Goal: Task Accomplishment & Management: Manage account settings

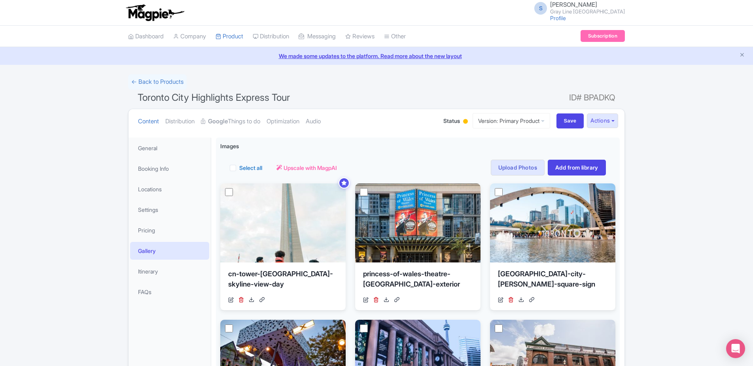
click at [294, 121] on link "Optimization" at bounding box center [283, 121] width 33 height 25
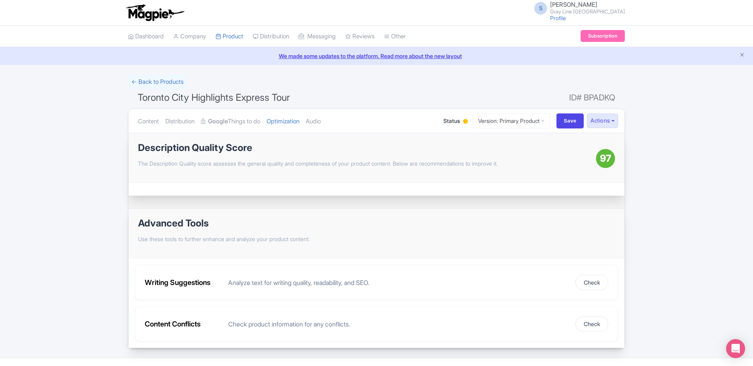
click at [463, 178] on div "Description Quality Score The Description Quality score assesses the general qu…" at bounding box center [377, 158] width 496 height 50
click at [319, 119] on link "Audio" at bounding box center [313, 121] width 15 height 25
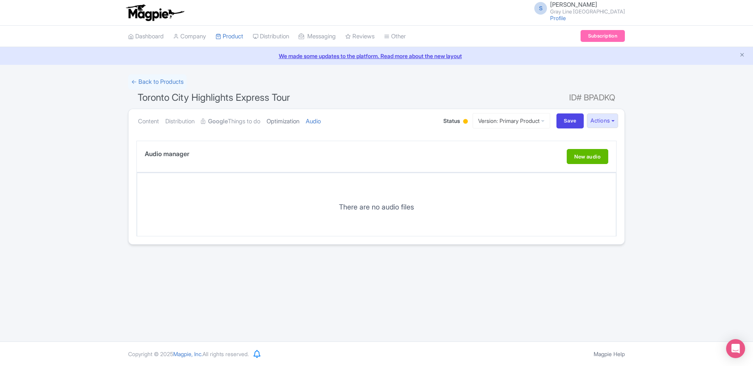
click at [295, 123] on link "Optimization" at bounding box center [283, 121] width 33 height 25
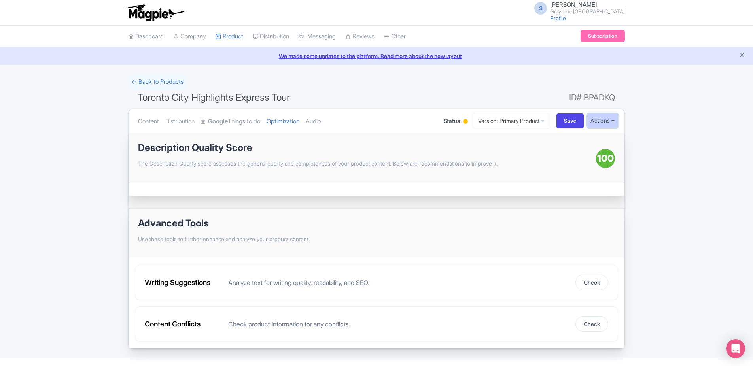
click at [595, 118] on button "Actions" at bounding box center [602, 121] width 31 height 15
click at [564, 160] on link "Share Products" at bounding box center [577, 163] width 82 height 12
click at [606, 125] on button "Actions" at bounding box center [602, 121] width 31 height 15
click at [511, 141] on link "Customer View" at bounding box center [498, 143] width 76 height 12
click at [158, 123] on link "Content" at bounding box center [148, 121] width 21 height 25
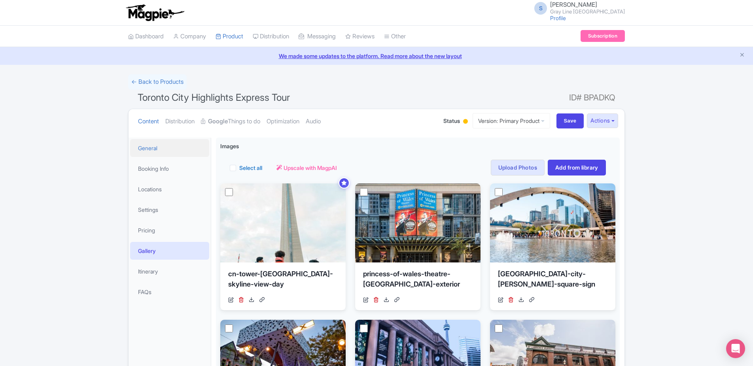
click at [156, 149] on link "General" at bounding box center [169, 148] width 79 height 18
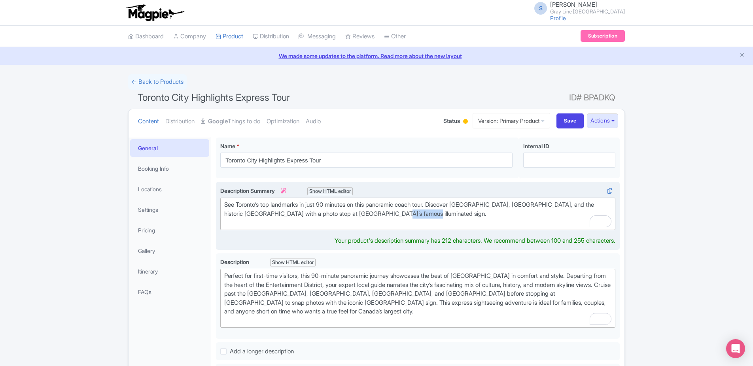
drag, startPoint x: 406, startPoint y: 213, endPoint x: 378, endPoint y: 213, distance: 28.5
click at [378, 213] on div "See Toronto’s top landmarks in just 90 minutes on this panoramic coach tour. Di…" at bounding box center [417, 214] width 387 height 27
click at [325, 212] on div "See Toronto’s top landmarks in just 90 minutes on this panoramic coach tour. Di…" at bounding box center [417, 214] width 387 height 27
type trix-editor "<div>See Toronto’s top landmarks in just 90 minutes on this panoramic coach tou…"
click at [395, 216] on div "See Toronto’s top landmarks in just 90 minutes on this panoramic coach tour. Di…" at bounding box center [417, 214] width 387 height 27
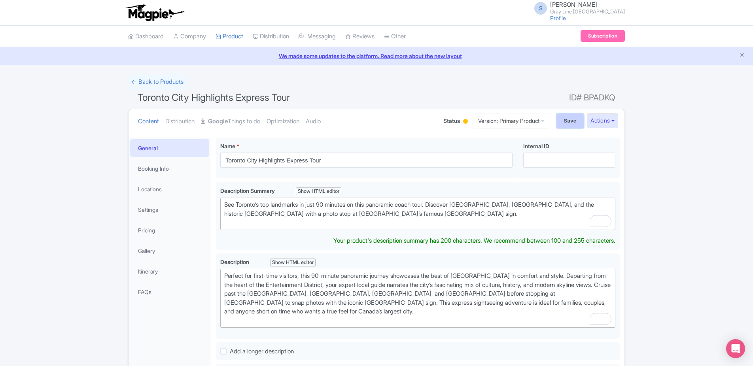
click at [563, 123] on input "Save" at bounding box center [571, 121] width 28 height 15
type input "Saving..."
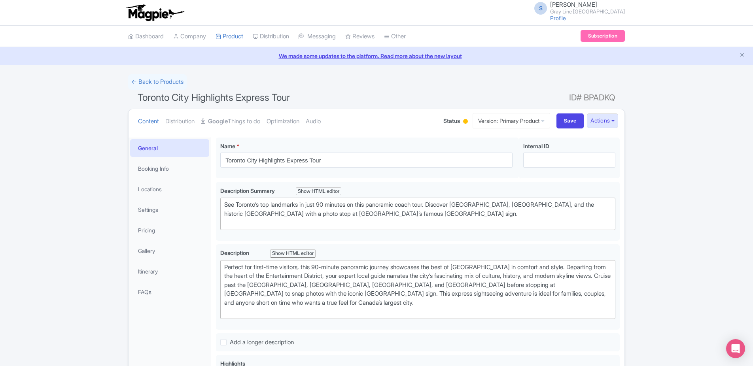
scroll to position [138, 0]
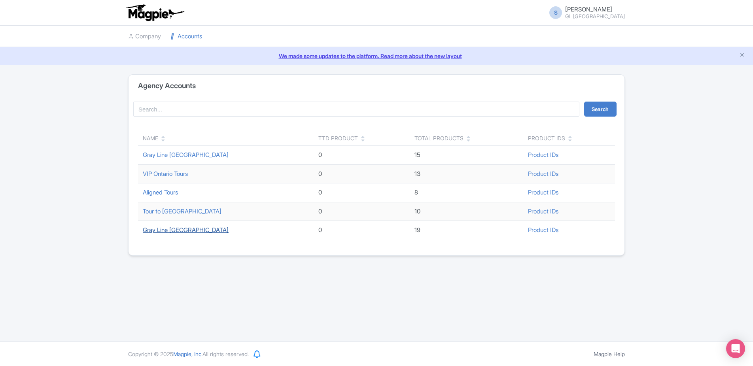
click at [169, 230] on link "Gray Line [GEOGRAPHIC_DATA]" at bounding box center [186, 230] width 86 height 8
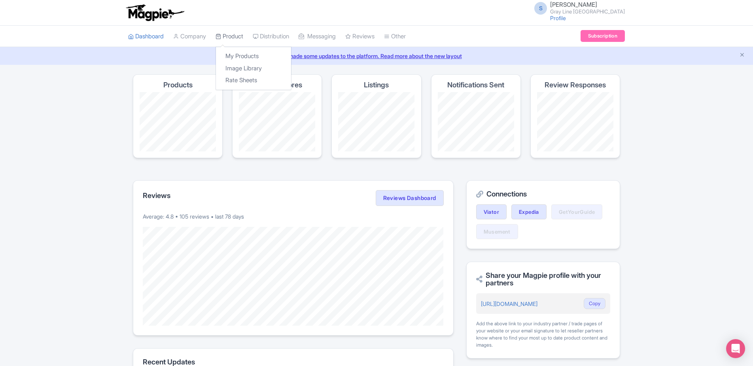
click at [234, 35] on link "Product" at bounding box center [230, 37] width 28 height 22
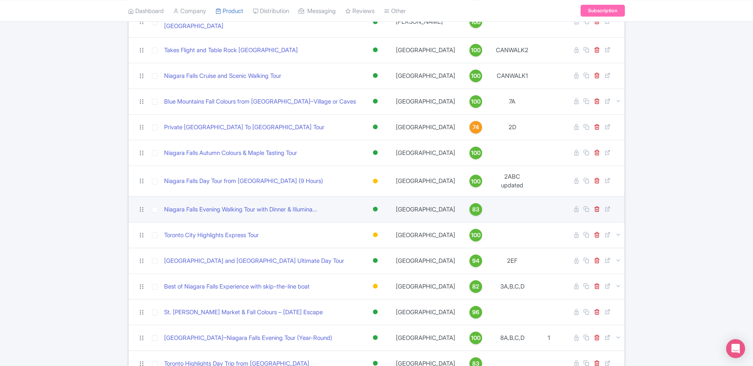
scroll to position [278, 0]
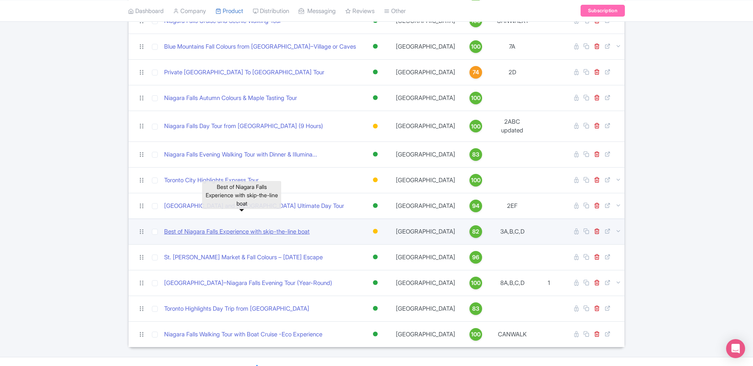
click at [226, 228] on link "Best of Niagara Falls Experience with skip-the-line boat" at bounding box center [237, 232] width 146 height 9
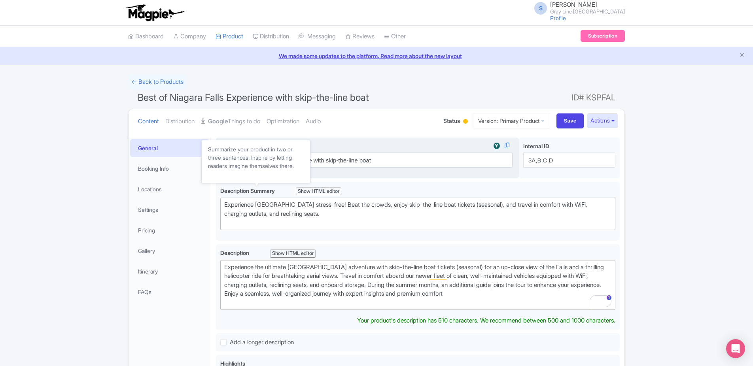
drag, startPoint x: 281, startPoint y: 184, endPoint x: 311, endPoint y: 176, distance: 30.2
click at [283, 183] on div "Experience Niagara Falls stress-free! Beat the crowds, enjoy skip-the-line boat…" at bounding box center [418, 211] width 404 height 59
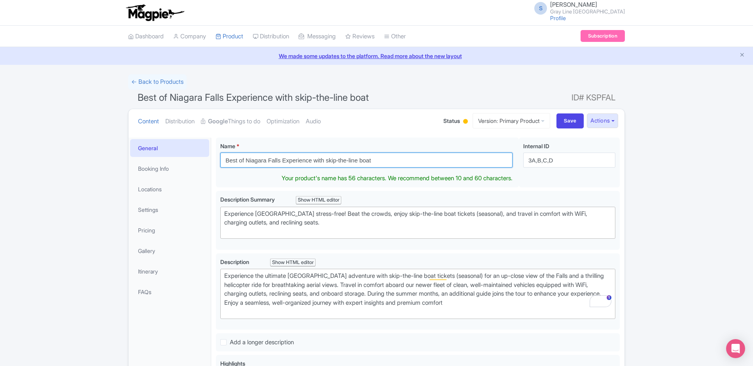
drag, startPoint x: 383, startPoint y: 159, endPoint x: 179, endPoint y: 159, distance: 204.6
paste input "Niagara Falls Discovery Day Trip from Toronto"
type input "Niagara Falls Discovery Day Trip from Toronto"
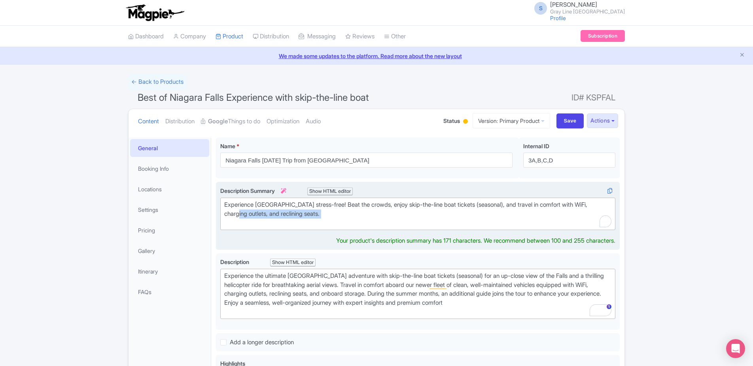
drag, startPoint x: 315, startPoint y: 221, endPoint x: 217, endPoint y: 215, distance: 97.9
click at [217, 215] on div "Experience Niagara Falls stress-free! Beat the crowds, enjoy skip-the-line boat…" at bounding box center [418, 216] width 404 height 68
click at [310, 222] on div "Experience Niagara Falls stress-free! Beat the crowds, enjoy skip-the-line boat…" at bounding box center [417, 214] width 387 height 27
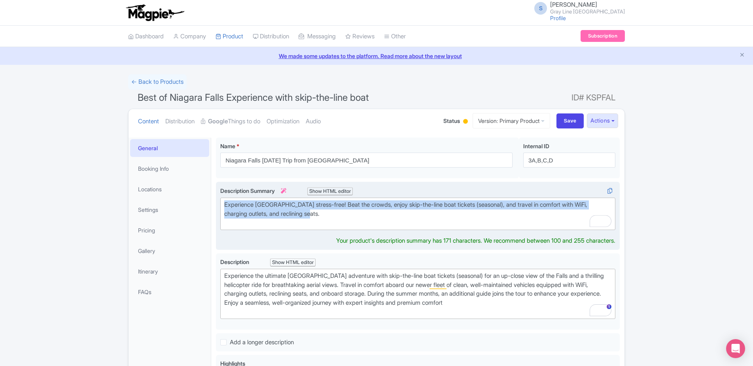
drag, startPoint x: 314, startPoint y: 216, endPoint x: 228, endPoint y: 197, distance: 88.6
click at [228, 197] on div "Description Summary i Show HTML editor Bold Italic Strikethrough Link Heading Q…" at bounding box center [417, 209] width 395 height 44
paste trix-editor "See Niagara Falls your way on a flexible day trip from Toronto. Choose sightsee…"
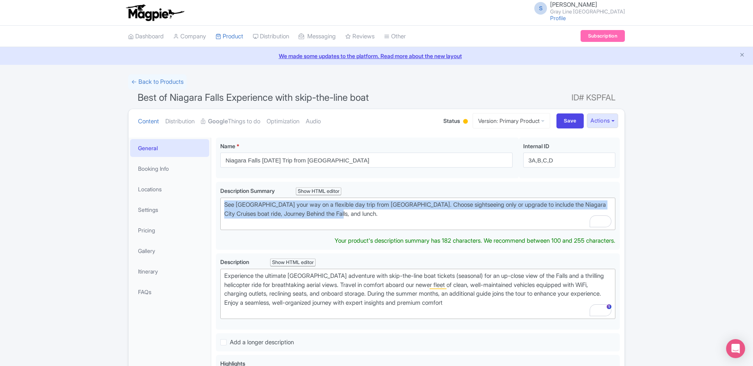
drag, startPoint x: 359, startPoint y: 216, endPoint x: 197, endPoint y: 200, distance: 162.3
paste trix-editor "<div>Experience the best of Niagara Falls on this guided day trip from Toronto.…"
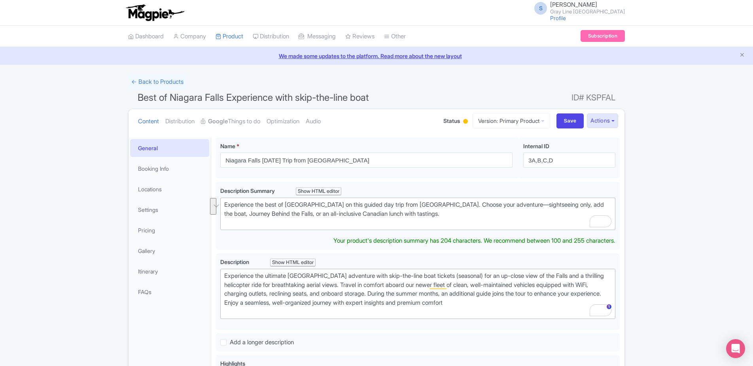
type trix-editor "<div>Experience the best of Niagara Falls on this guided day trip from Toronto.…"
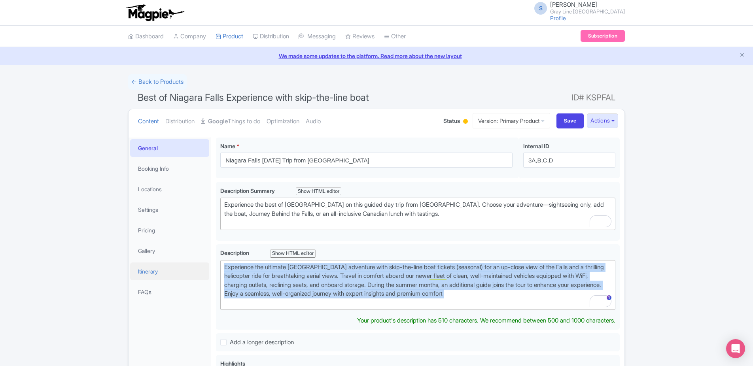
drag, startPoint x: 356, startPoint y: 294, endPoint x: 186, endPoint y: 264, distance: 172.3
paste trix-editor "Discover Niagara Falls on this full-day guided adventure from Toronto. Travel a…"
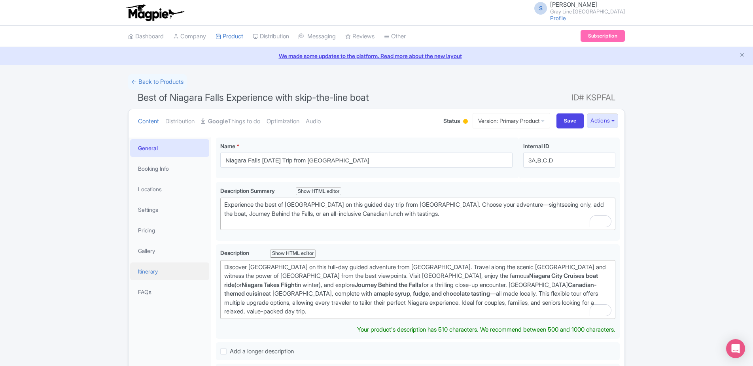
type trix-editor "<div>Discover Niagara Falls on this full-day guided adventure from Toronto. Tra…"
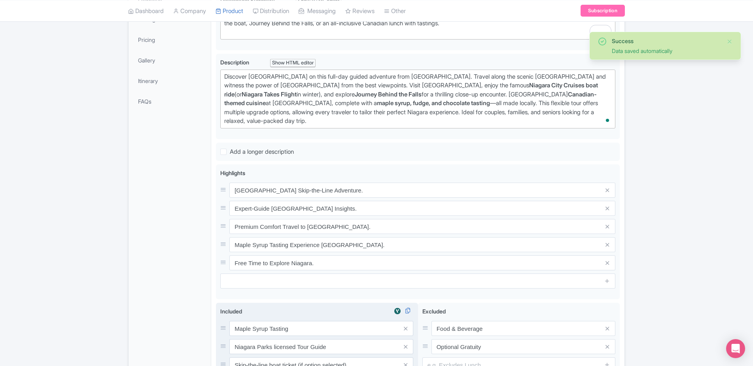
scroll to position [311, 0]
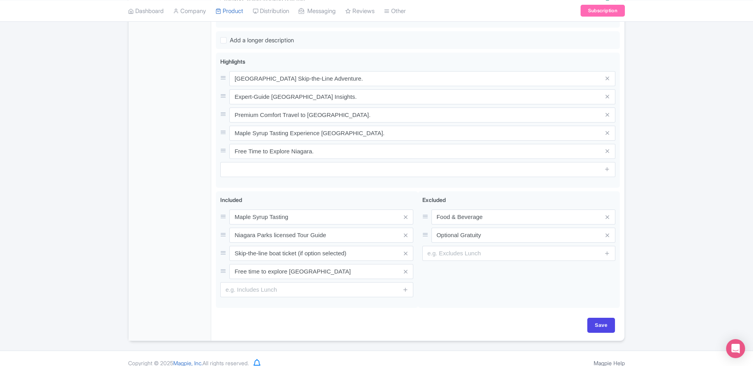
click at [593, 311] on div "Best of Niagara Falls Experience with skip-the-line boat Name * i Niagara Falls…" at bounding box center [417, 81] width 413 height 519
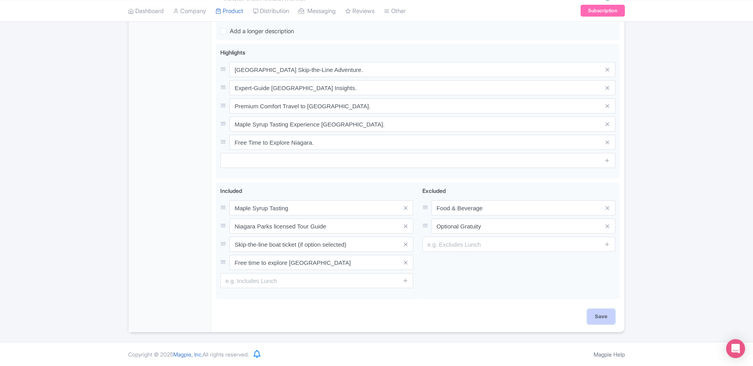
click at [595, 317] on input "Save" at bounding box center [602, 316] width 28 height 15
type input "Saving..."
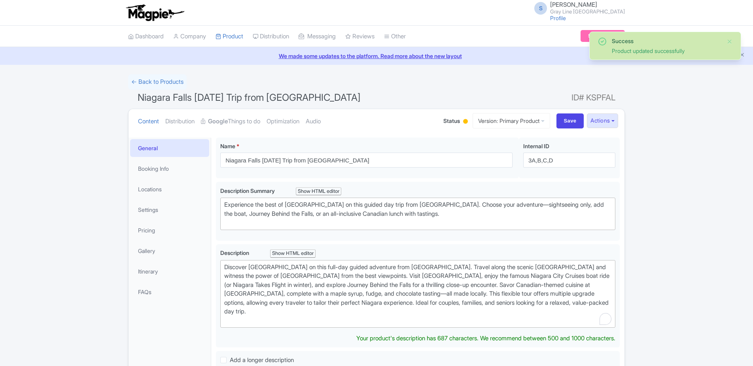
scroll to position [138, 0]
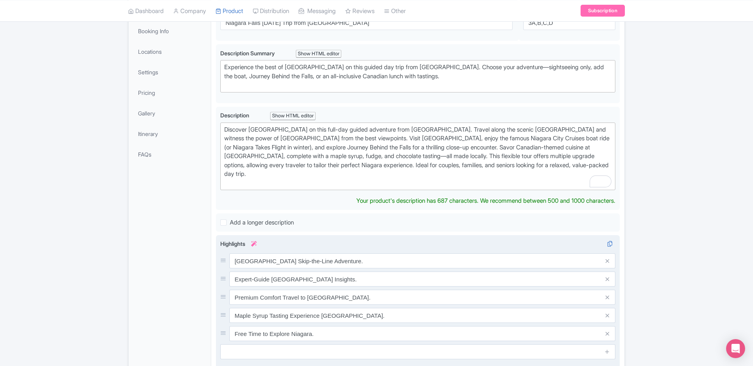
click at [609, 332] on span at bounding box center [608, 333] width 16 height 15
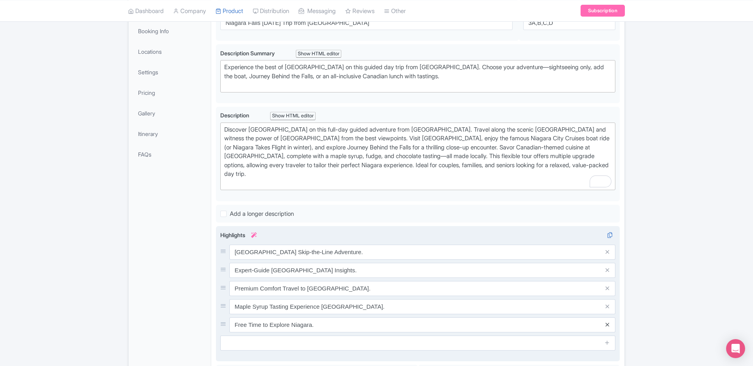
click at [607, 324] on icon at bounding box center [608, 325] width 4 height 6
click at [607, 309] on icon at bounding box center [608, 307] width 4 height 6
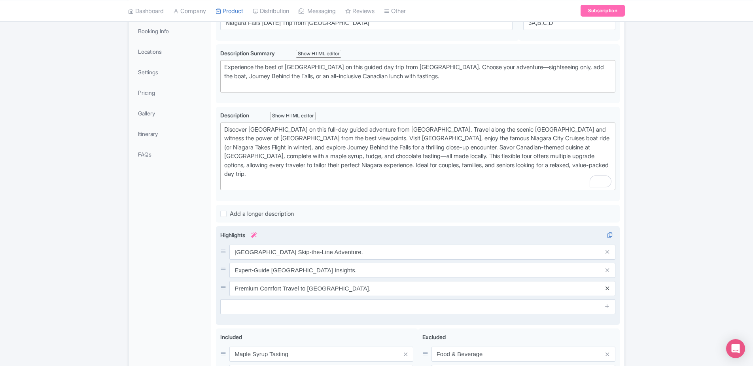
click at [606, 290] on icon at bounding box center [608, 289] width 4 height 6
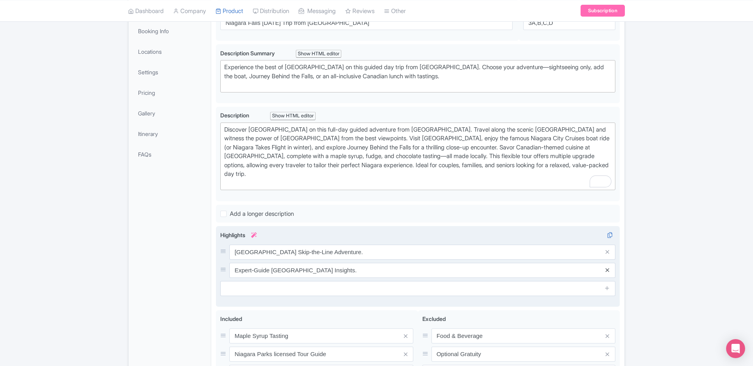
click at [606, 269] on icon at bounding box center [608, 270] width 4 height 6
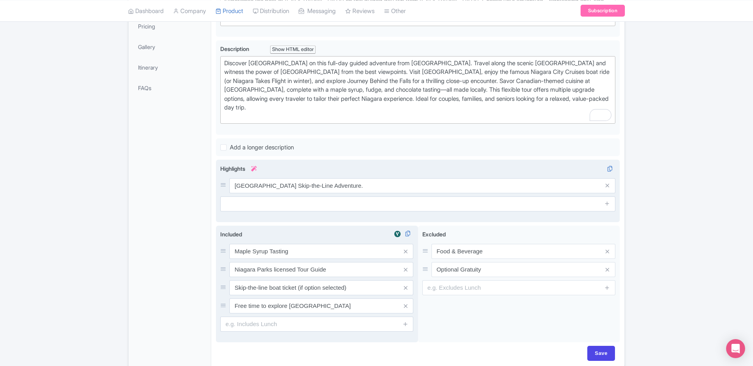
scroll to position [241, 0]
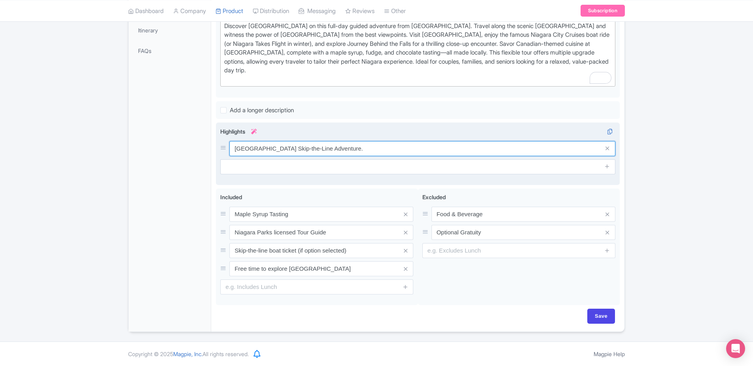
click at [357, 144] on input "Niagara Falls Skip-the-Line Adventure." at bounding box center [422, 148] width 386 height 15
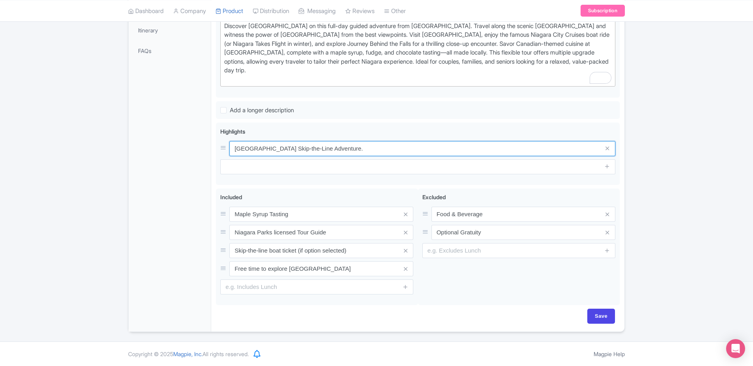
drag, startPoint x: 180, startPoint y: 150, endPoint x: 164, endPoint y: 150, distance: 15.8
click at [164, 150] on div "General Booking Info Locations Settings Pricing Gallery Itinerary FAQs Niagara …" at bounding box center [377, 112] width 496 height 440
drag, startPoint x: 345, startPoint y: 150, endPoint x: 205, endPoint y: 133, distance: 141.4
click at [205, 133] on div "General Booking Info Locations Settings Pricing Gallery Itinerary FAQs Niagara …" at bounding box center [377, 112] width 496 height 440
paste input "Scenic drive from Toronto along the Niagara Parkway"
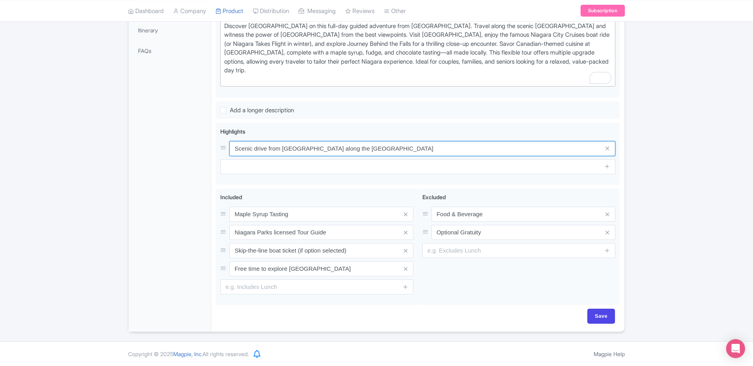
type input "Scenic drive from Toronto along the Niagara Parkway"
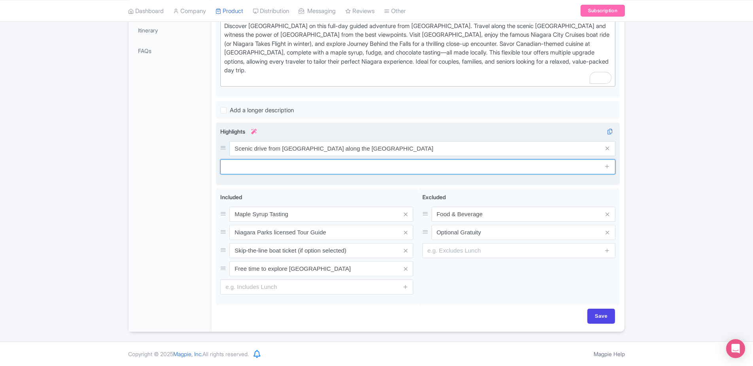
click at [321, 167] on input "text" at bounding box center [417, 166] width 395 height 15
paste input "Table Rock Centre views of Horseshoe Falls"
type input "Table Rock Centre views of [GEOGRAPHIC_DATA]"
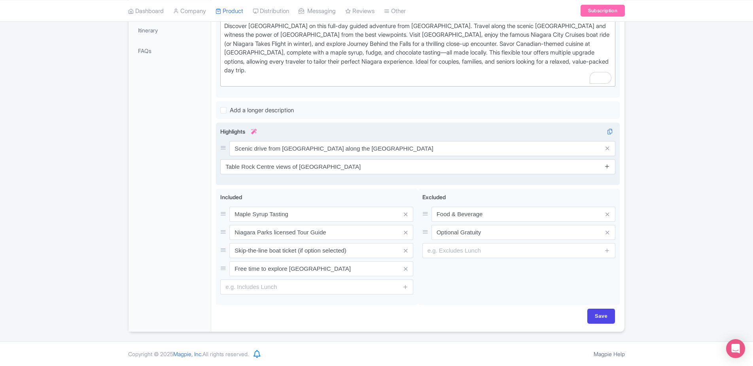
click at [609, 167] on icon at bounding box center [608, 166] width 6 height 6
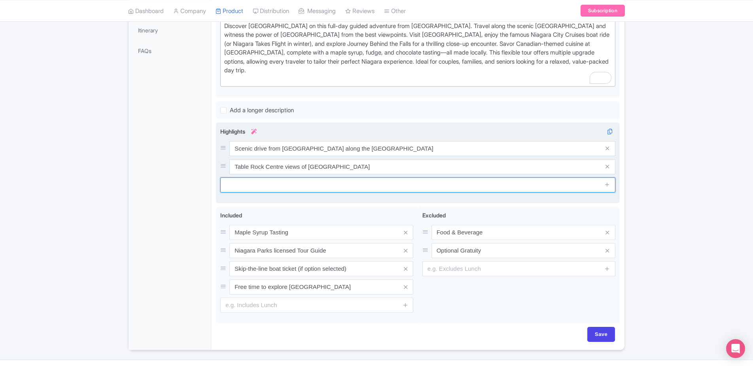
click at [317, 184] on input "text" at bounding box center [417, 185] width 395 height 15
paste input "Canadian-themed lunch at [GEOGRAPHIC_DATA]"
type input "Canadian-themed lunch at [GEOGRAPHIC_DATA]"
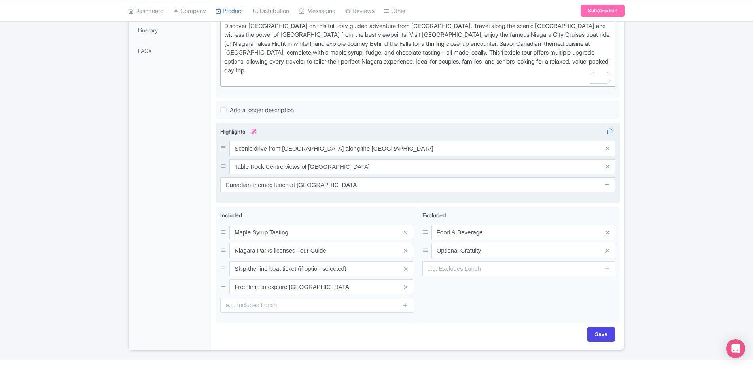
click at [608, 185] on icon at bounding box center [608, 185] width 6 height 6
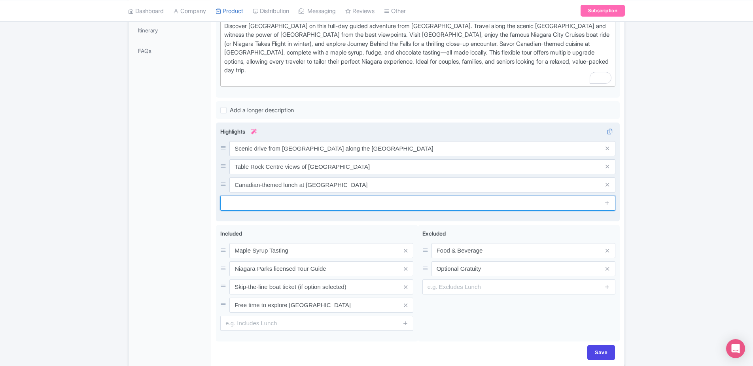
click at [284, 201] on input "text" at bounding box center [417, 203] width 395 height 15
paste input "Maple syrup, fudge, and chocolate tasting"
type input "Maple syrup, fudge, and chocolate tasting"
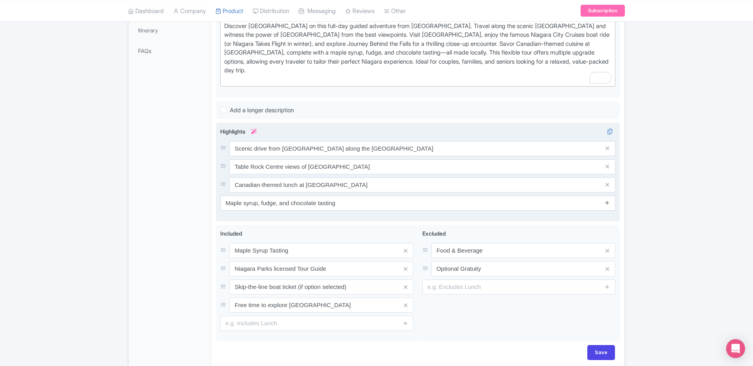
click at [610, 204] on icon at bounding box center [608, 203] width 6 height 6
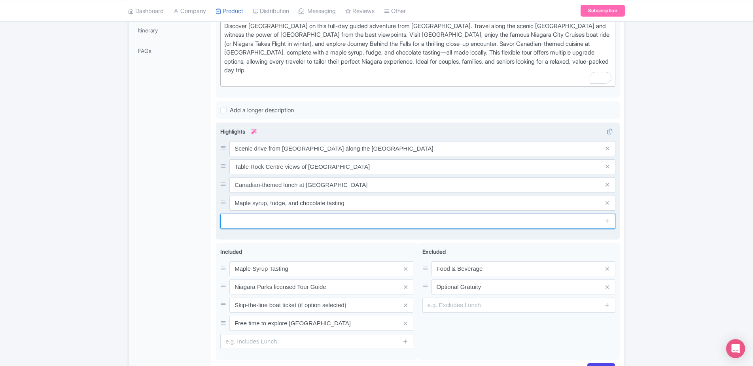
click at [276, 220] on input "text" at bounding box center [417, 221] width 395 height 15
paste input "Niagara City Cruises boat ride – summer only"
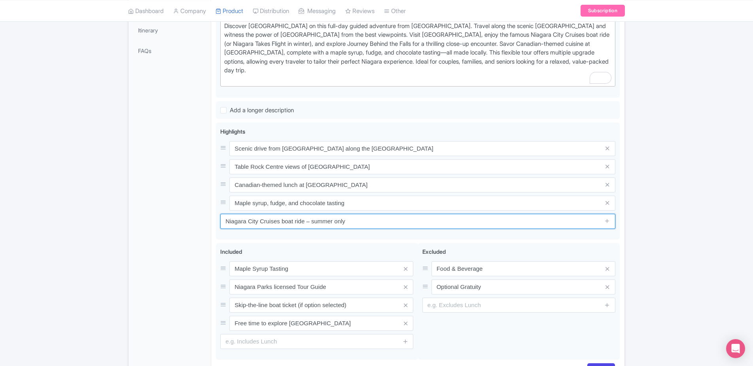
type input "Niagara City Cruises boat ride – summer only"
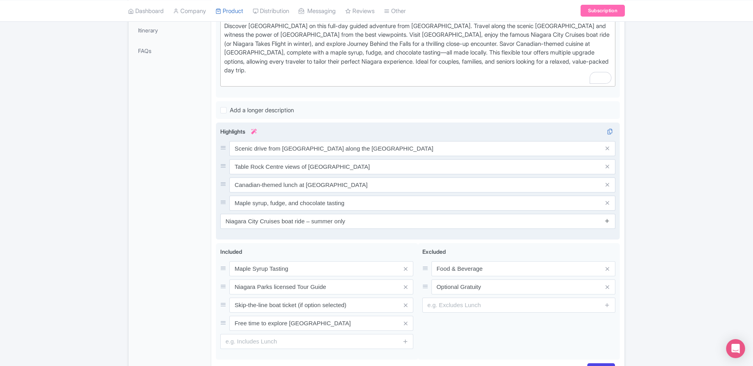
click at [607, 222] on icon at bounding box center [608, 221] width 6 height 6
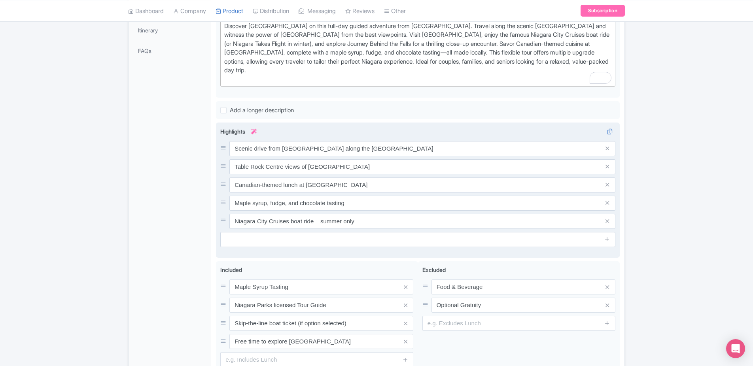
click at [334, 229] on div "Highlights i Scenic drive from Toronto along the Niagara Parkway Table Rock Cen…" at bounding box center [417, 187] width 395 height 120
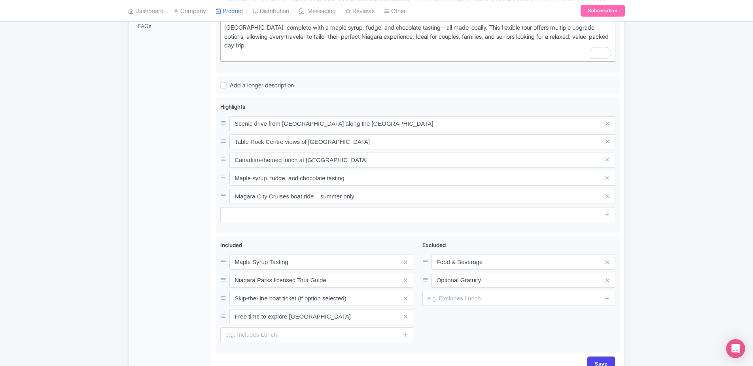
scroll to position [314, 0]
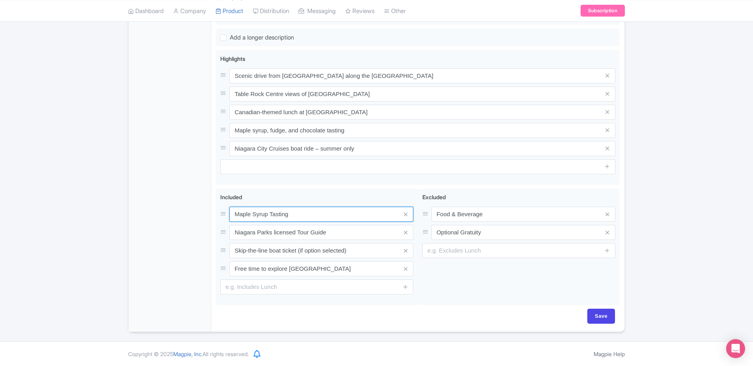
drag, startPoint x: 313, startPoint y: 216, endPoint x: 206, endPoint y: 212, distance: 107.7
click at [206, 212] on div "General Booking Info Locations Settings Pricing Gallery Itinerary FAQs Niagara …" at bounding box center [377, 75] width 496 height 513
paste input "Round-trip transportation from [GEOGRAPHIC_DATA]"
type input "Round-trip transportation from [GEOGRAPHIC_DATA]"
drag, startPoint x: 344, startPoint y: 237, endPoint x: 193, endPoint y: 217, distance: 152.4
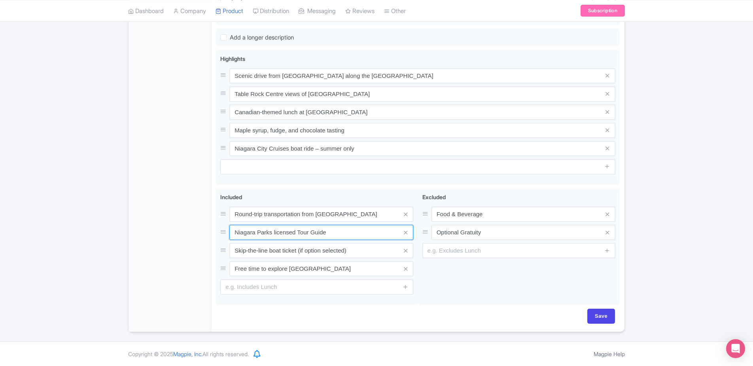
click at [193, 217] on div "General Booking Info Locations Settings Pricing Gallery Itinerary FAQs Niagara …" at bounding box center [377, 75] width 496 height 513
paste input "Professional driver-g"
type input "Professional driver-guide"
drag, startPoint x: 236, startPoint y: 244, endPoint x: 180, endPoint y: 244, distance: 55.4
click at [180, 244] on div "General Booking Info Locations Settings Pricing Gallery Itinerary FAQs Niagara …" at bounding box center [377, 75] width 496 height 513
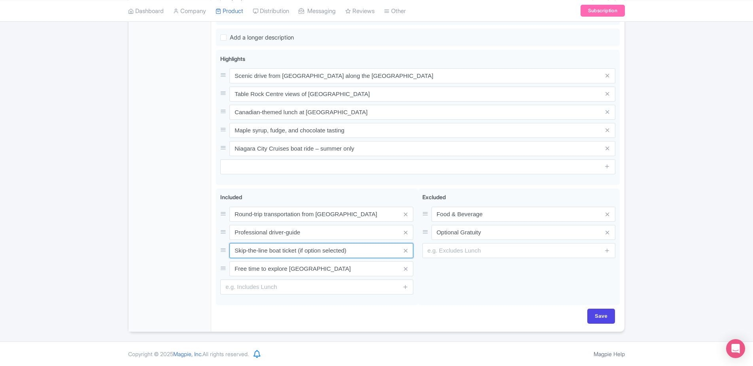
paste input "Maple syrup, fudge, and chocolate tasting"
type input "Maple syrup, fudge, and chocolate tasting"
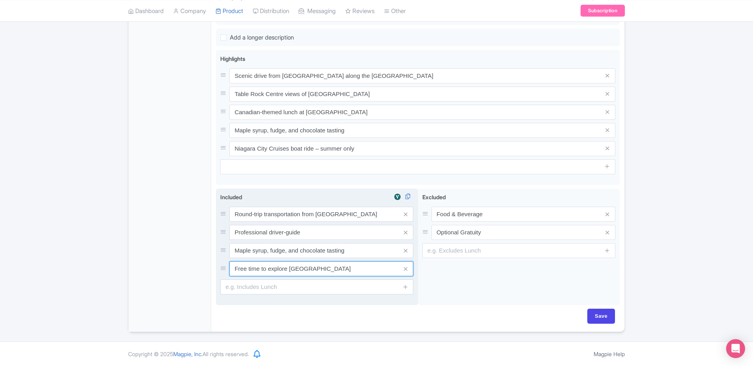
click at [220, 273] on div "Included i Round-trip transportation from Toronto Professional driver-guide Map…" at bounding box center [317, 247] width 202 height 117
paste input "Live English commentary"
drag, startPoint x: 391, startPoint y: 269, endPoint x: 164, endPoint y: 268, distance: 227.5
click at [164, 268] on div "General Booking Info Locations Settings Pricing Gallery Itinerary FAQs Niagara …" at bounding box center [377, 75] width 496 height 513
paste input "text"
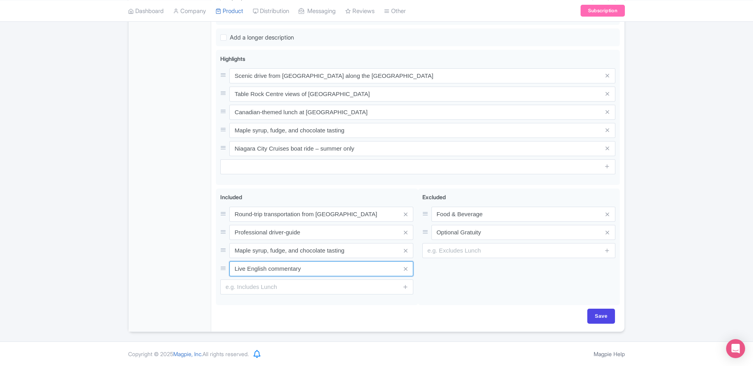
type input "Live English commentary"
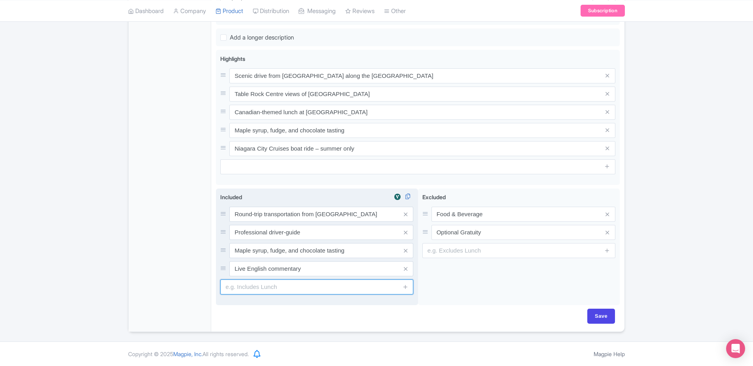
click at [324, 291] on input "text" at bounding box center [316, 287] width 193 height 15
paste input "Air-conditioned, comfortable motor coach"
type input "Air-conditioned, comfortable motor coach"
click at [407, 288] on icon at bounding box center [406, 287] width 6 height 6
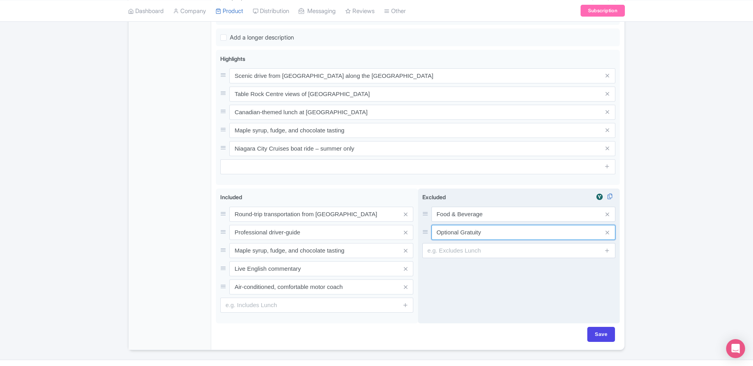
click at [493, 234] on input "Optional Gratuity" at bounding box center [524, 232] width 184 height 15
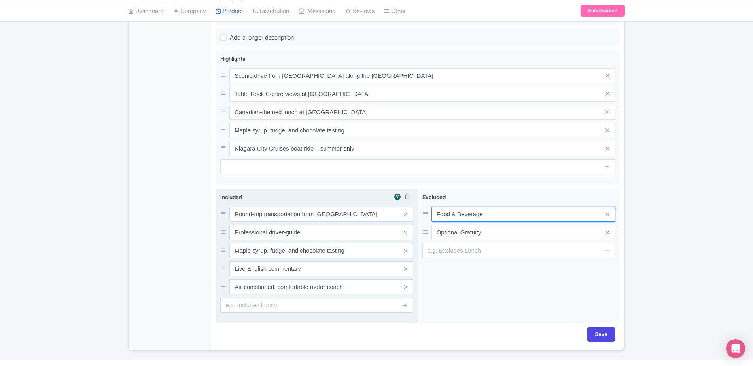
drag, startPoint x: 485, startPoint y: 216, endPoint x: 410, endPoint y: 213, distance: 74.8
click at [410, 213] on div "Maple Syrup Tasting Niagara Parks licensed Tour Guide Skip-the-line boat ticket…" at bounding box center [418, 258] width 404 height 138
paste input "Attraction tickets (unless option selected)"
type input "Attraction tickets (unless option selected)"
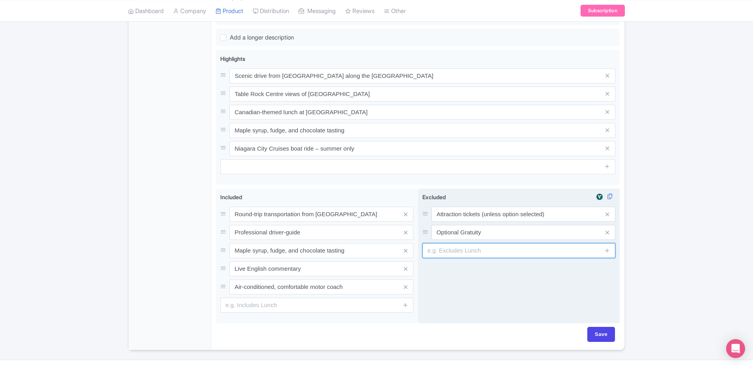
click at [456, 253] on input "text" at bounding box center [519, 250] width 193 height 15
paste input "Additional meals or drinks"
type input "Additional meals or drinks"
click at [605, 253] on icon at bounding box center [608, 251] width 6 height 6
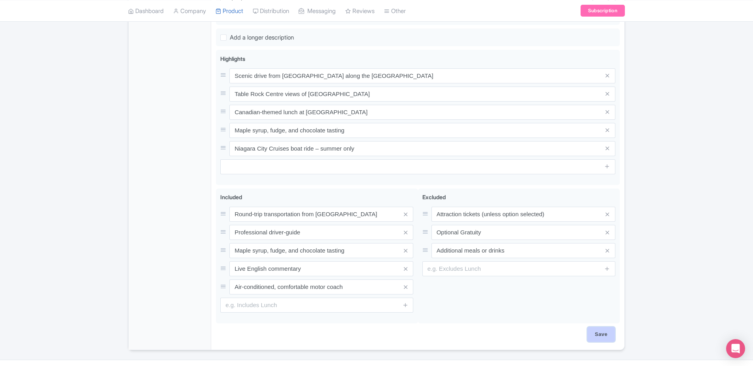
click at [603, 336] on input "Save" at bounding box center [602, 334] width 28 height 15
type input "Saving..."
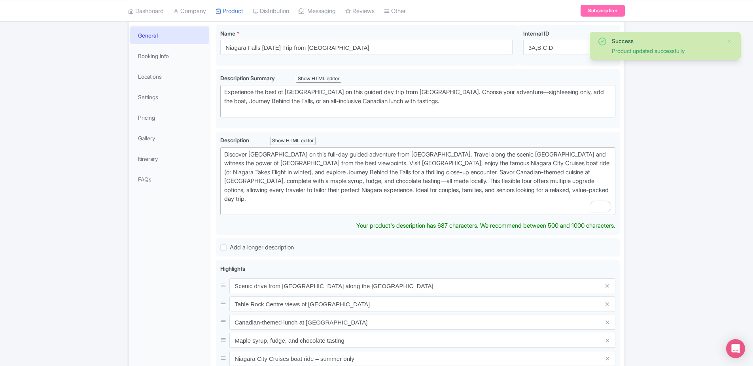
scroll to position [33, 0]
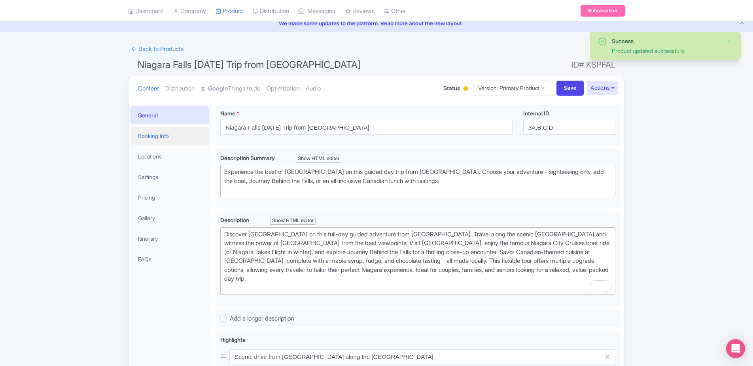
click at [158, 132] on link "Booking Info" at bounding box center [169, 136] width 79 height 18
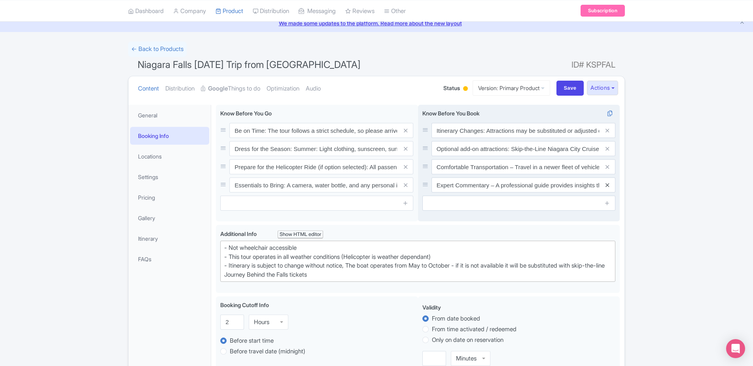
click at [606, 184] on icon at bounding box center [608, 185] width 4 height 6
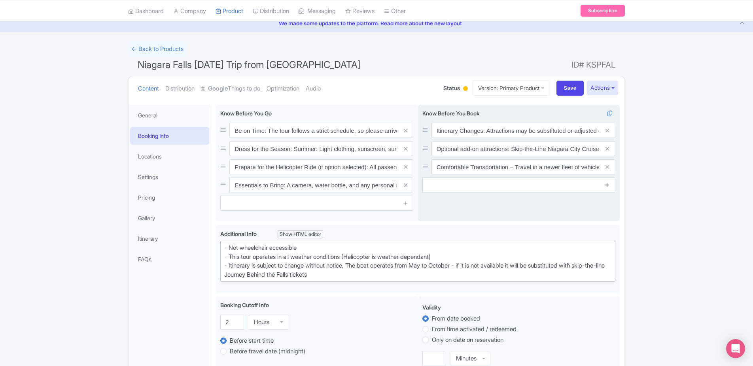
drag, startPoint x: 607, startPoint y: 169, endPoint x: 609, endPoint y: 163, distance: 5.3
click at [607, 169] on icon at bounding box center [608, 167] width 4 height 6
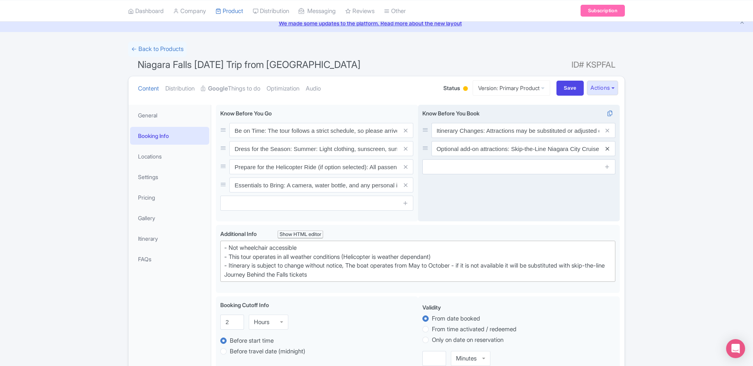
click at [607, 148] on icon at bounding box center [608, 149] width 4 height 6
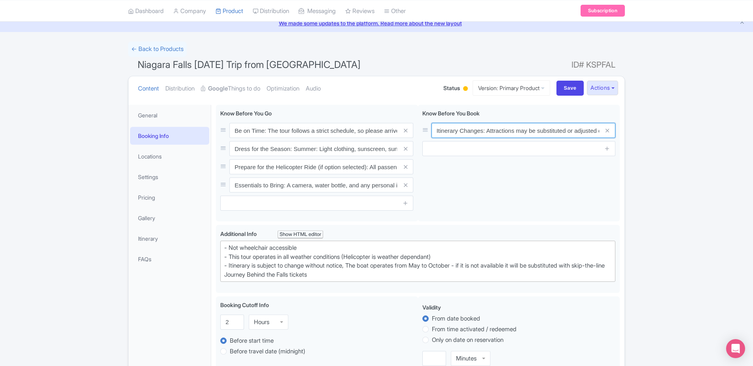
scroll to position [0, 141]
drag, startPoint x: 435, startPoint y: 129, endPoint x: 666, endPoint y: 148, distance: 231.8
paste input "Confirm pickup 24 hours before departure."
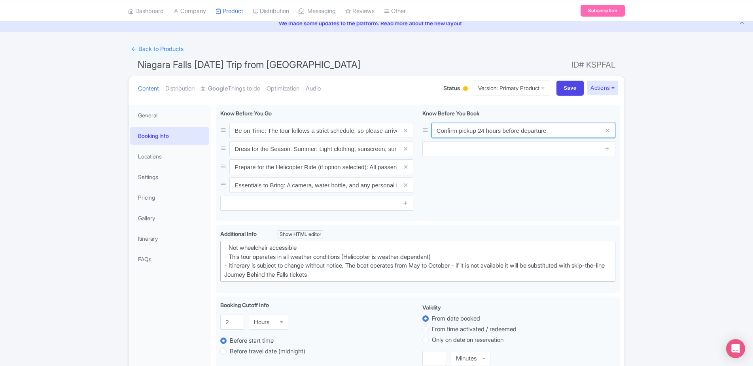
type input "Confirm pickup 24 hours before departure."
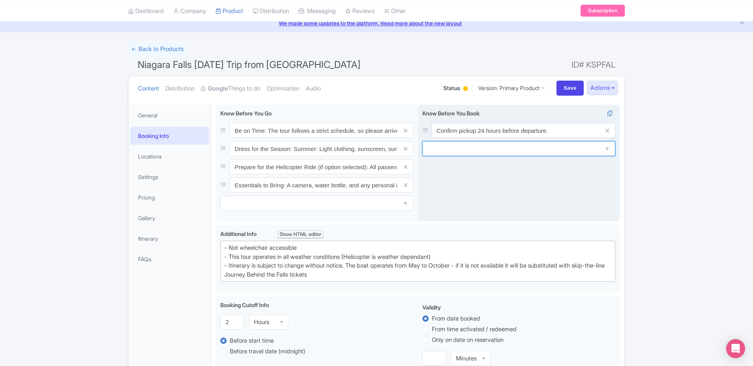
click at [455, 150] on input "text" at bounding box center [519, 148] width 193 height 15
paste input "Vegetarian and gluten-free lunch options available."
type input "Vegetarian and gluten-free lunch options available."
click at [607, 147] on icon at bounding box center [608, 149] width 6 height 6
drag, startPoint x: 437, startPoint y: 148, endPoint x: 590, endPoint y: 152, distance: 152.8
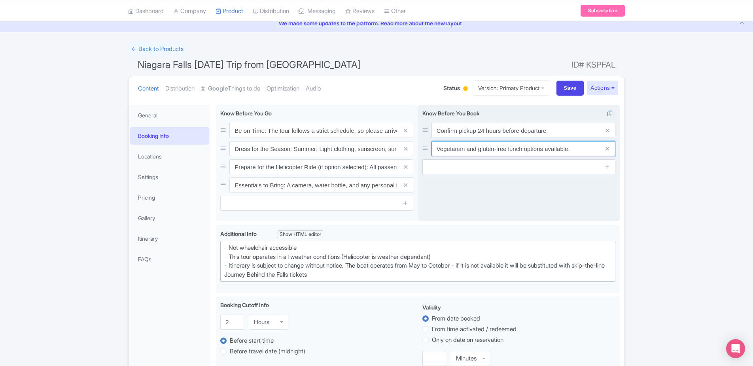
click at [578, 152] on input "Vegetarian and gluten-free lunch options available." at bounding box center [524, 148] width 184 height 15
paste input "Boat ride operates seasonally and is weather-dependent"
type input "Boat ride operates seasonally and is weather-dependent."
click at [609, 166] on icon at bounding box center [608, 167] width 6 height 6
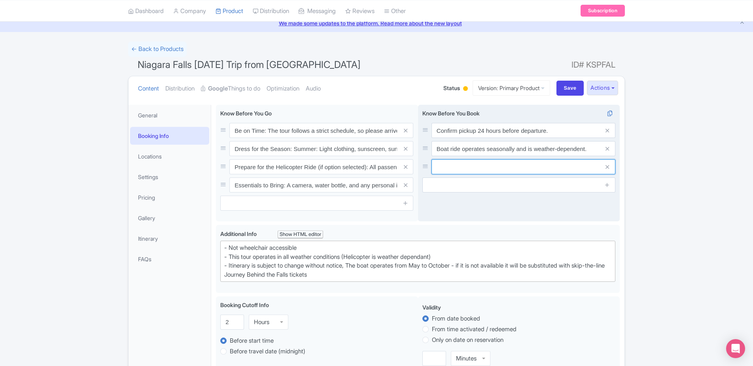
click at [508, 166] on input "text" at bounding box center [524, 166] width 184 height 15
paste input "Tour includes some walking; wear comfortable shoes."
type input "Tour includes some walking; wear comfortable shoes."
click at [606, 168] on icon at bounding box center [608, 167] width 4 height 6
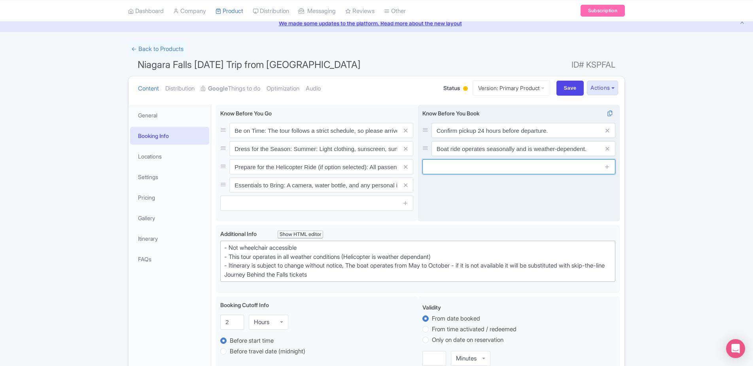
click at [451, 171] on input "text" at bounding box center [519, 166] width 193 height 15
paste input "Tour includes some walking; wear comfortable shoes."
type input "Tour includes some walking; wear comfortable shoes."
click at [608, 167] on icon at bounding box center [608, 167] width 6 height 6
click at [487, 186] on input "text" at bounding box center [519, 185] width 193 height 15
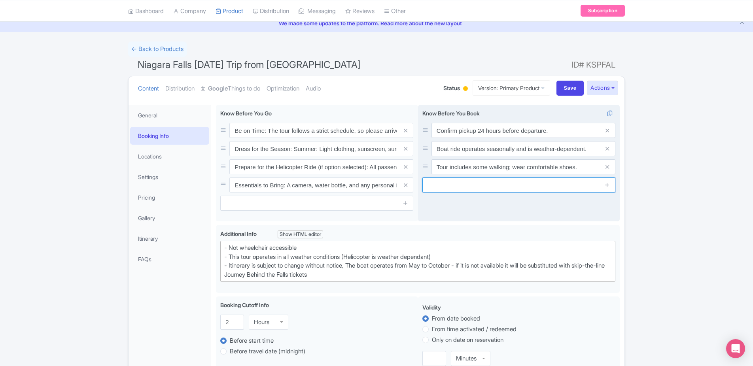
paste input "Small bags and strollers permitted on board."
type input "Small bags and strollers permitted on board."
click at [610, 186] on icon at bounding box center [608, 185] width 6 height 6
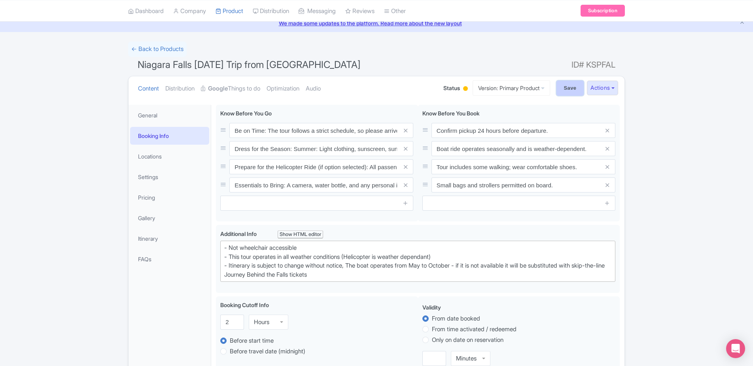
click at [558, 83] on input "Save" at bounding box center [571, 88] width 28 height 15
type input "Saving..."
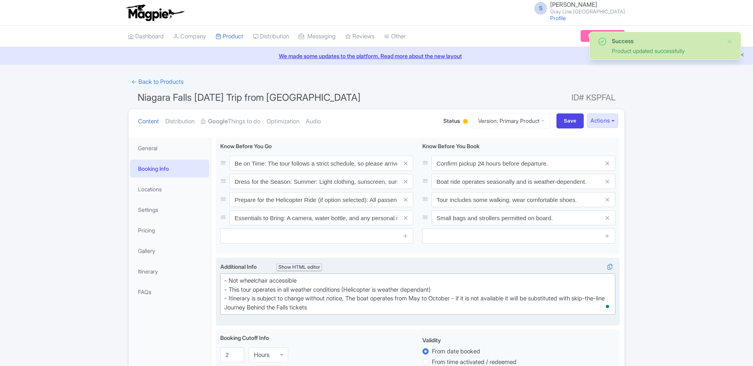
scroll to position [138, 0]
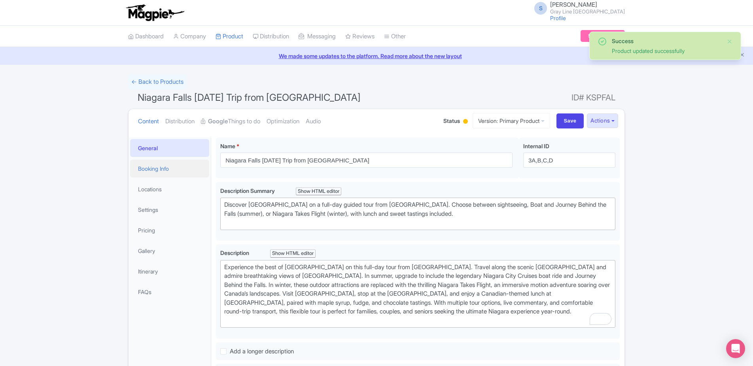
click at [190, 174] on link "Booking Info" at bounding box center [169, 169] width 79 height 18
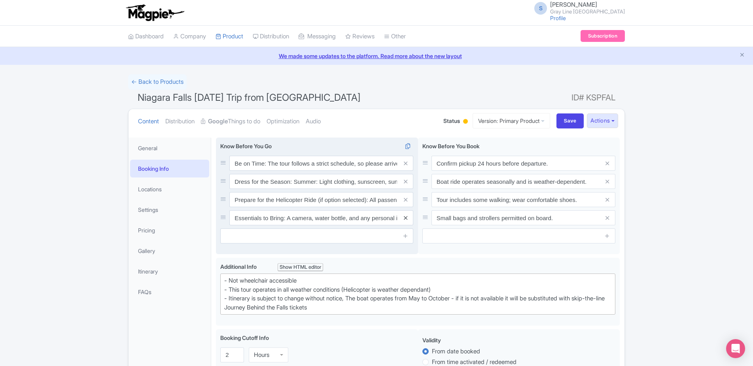
click at [406, 217] on icon at bounding box center [406, 218] width 4 height 6
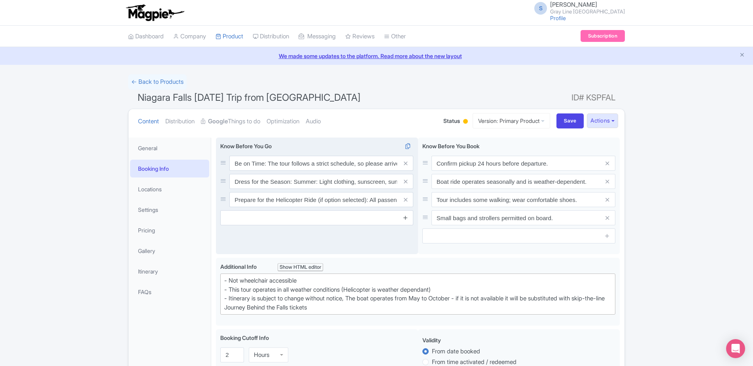
drag, startPoint x: 405, startPoint y: 204, endPoint x: 405, endPoint y: 199, distance: 4.8
click at [405, 203] on link at bounding box center [406, 199] width 4 height 9
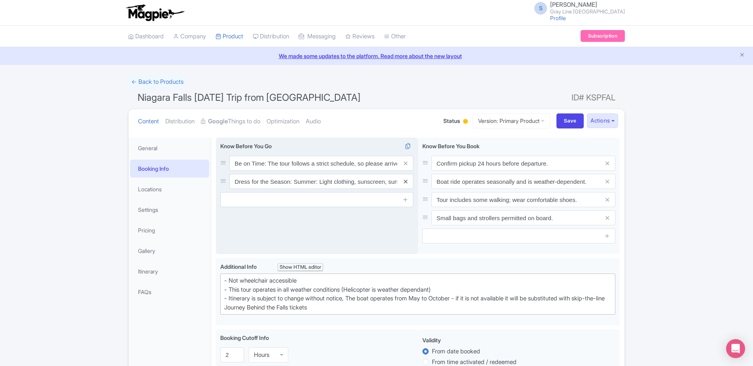
click at [405, 183] on icon at bounding box center [406, 182] width 4 height 6
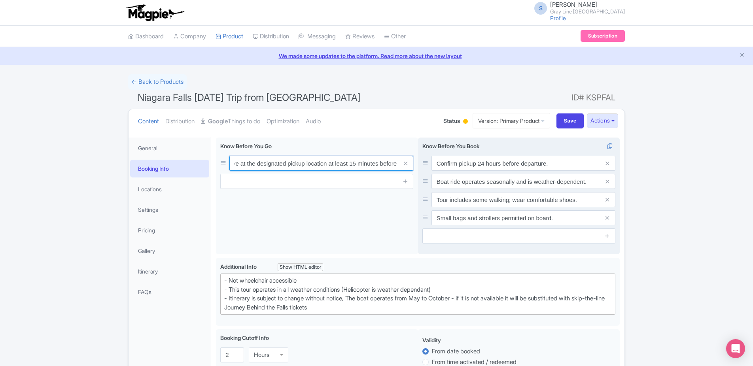
scroll to position [0, 187]
drag, startPoint x: 232, startPoint y: 162, endPoint x: 428, endPoint y: 161, distance: 195.9
click at [427, 161] on div "Be on Time: The tour follows a strict schedule, so please arrive at the designa…" at bounding box center [418, 198] width 404 height 120
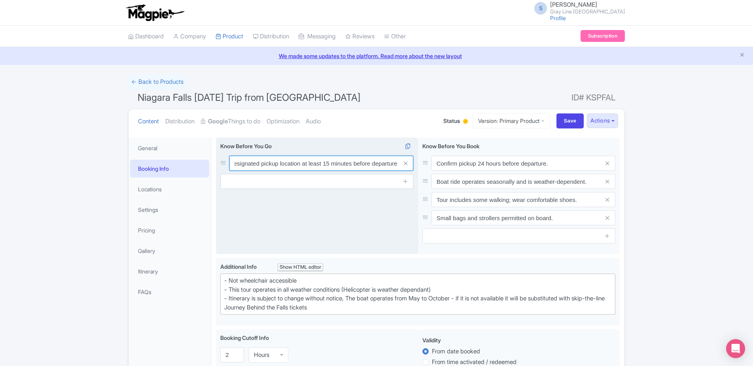
paste input "Arrive 15 minutes before departure for check-in."
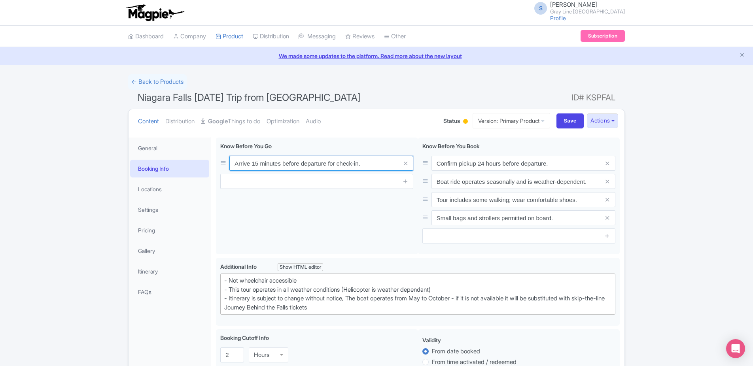
type input "Arrive 15 minutes before departure for check-in."
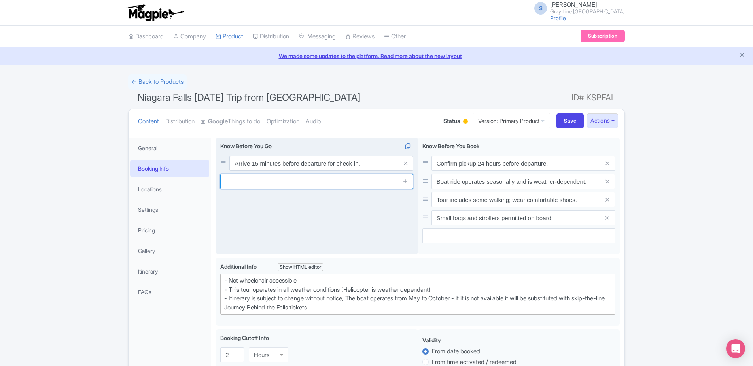
click at [247, 183] on input "text" at bounding box center [316, 181] width 193 height 15
paste input "Journey Behind the Falls includes stairs and tunnels."
type input "Journey Behind the Falls includes stairs and tunnels."
click at [404, 180] on icon at bounding box center [406, 181] width 6 height 6
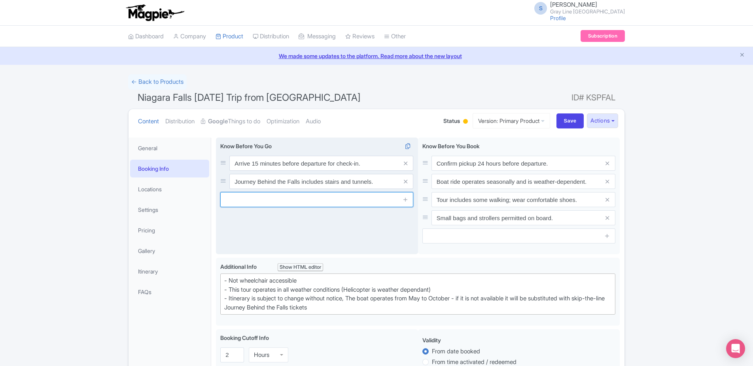
click at [321, 202] on input "text" at bounding box center [316, 199] width 193 height 15
paste input "Attractions may have wait times on busy days."
type input "Attractions may have wait times on busy days."
click at [407, 197] on icon at bounding box center [406, 200] width 6 height 6
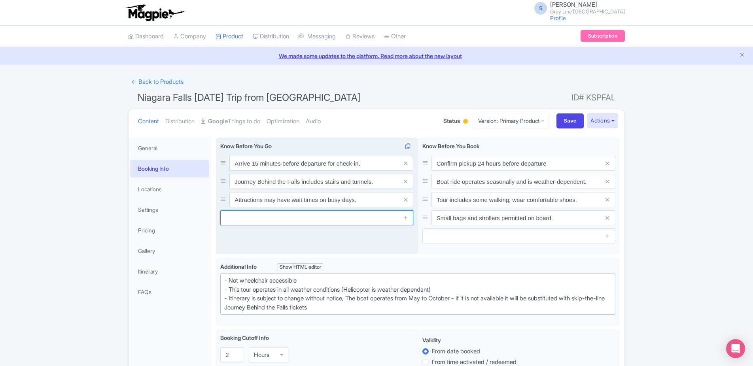
click at [312, 218] on input "text" at bounding box center [316, 217] width 193 height 15
paste input "Tour returns to Toronto around 5:30 PM."
type input "Tour returns to Toronto around 5:30 PM."
click at [406, 218] on icon at bounding box center [406, 218] width 6 height 6
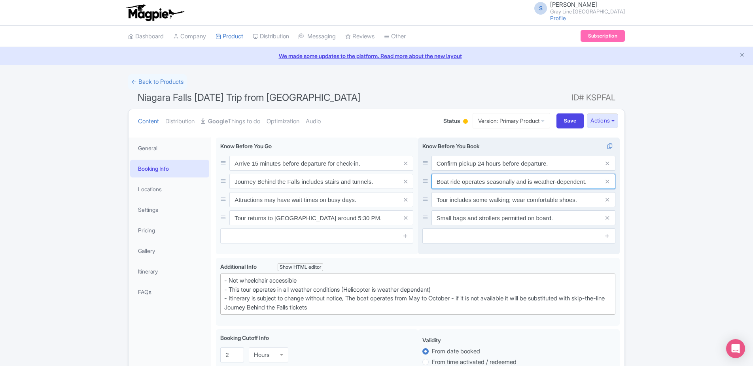
drag, startPoint x: 592, startPoint y: 185, endPoint x: 440, endPoint y: 183, distance: 152.3
click at [440, 183] on input "Boat ride operates seasonally and is weather-dependent." at bounding box center [524, 181] width 184 height 15
paste input "Niagara City Cruises operates seasonally (May–Nov"
click at [441, 180] on input "BNiagara City Cruises operates seasonally (May–Nov" at bounding box center [524, 181] width 184 height 15
type input "Niagara City Cruises operates seasonally (May–Nov"
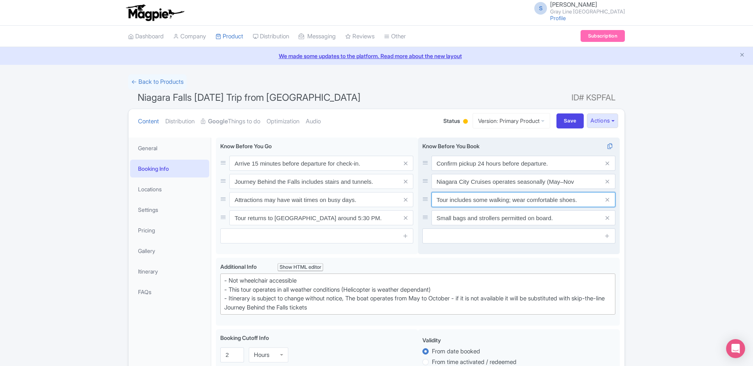
drag, startPoint x: 468, startPoint y: 198, endPoint x: 424, endPoint y: 199, distance: 43.9
click at [424, 199] on div "Tour includes some walking; wear comfortable shoes." at bounding box center [519, 199] width 193 height 15
paste input "Niagara Takes Flight replaces the boat in winter (Dec–Apr)"
type input "Niagara Takes Flight replaces the boat in winter (Dec–Apr)"
click at [591, 186] on input "Niagara City Cruises operates seasonally (May–Nov" at bounding box center [524, 181] width 184 height 15
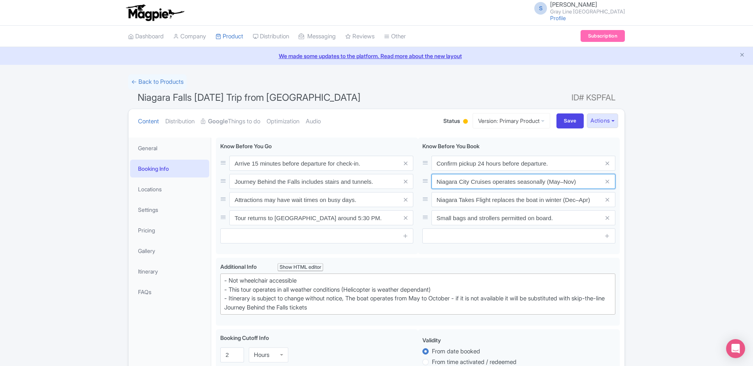
type input "Niagara City Cruises operates seasonally (May–Nov)"
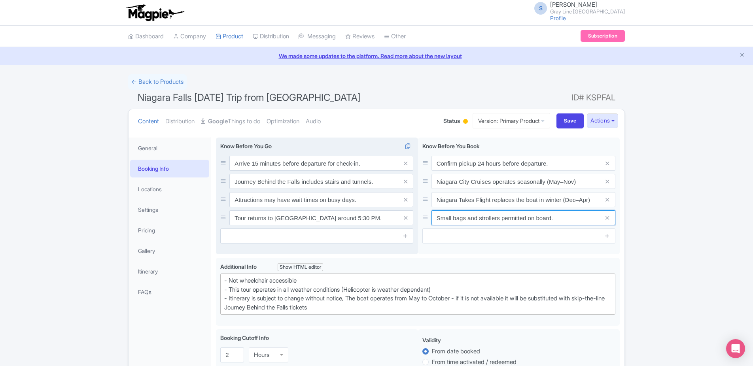
drag, startPoint x: 506, startPoint y: 216, endPoint x: 378, endPoint y: 209, distance: 128.8
click at [376, 209] on div "Be on Time: The tour follows a strict schedule, so please arrive at the designa…" at bounding box center [418, 198] width 404 height 120
paste input "Journey Behind the Falls runs year-round and includes tunnels and mist exposure"
type input "Journey Behind the Falls runs year-round and includes tunnels and mist exposure"
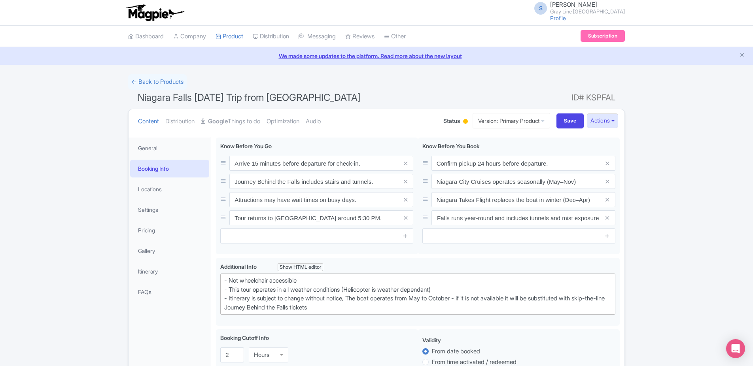
scroll to position [0, 0]
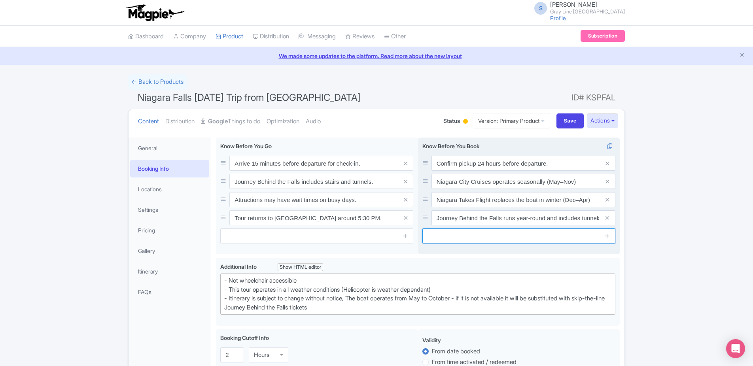
click at [506, 239] on input "text" at bounding box center [519, 236] width 193 height 15
paste input "Dress for variable weather and walking conditions."
type input "Dress for variable weather and walking conditions"
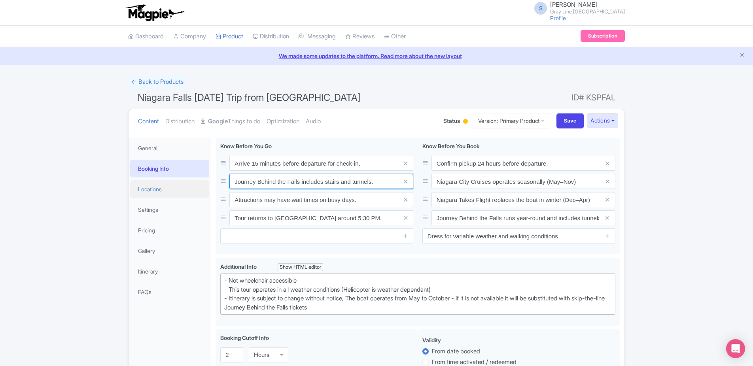
drag, startPoint x: 376, startPoint y: 181, endPoint x: 185, endPoint y: 180, distance: 191.1
paste input ": cool, damp tunnels—ponchos provided"
type input "Journey Behind the Falls: cool, damp tunnels—ponchos provided"
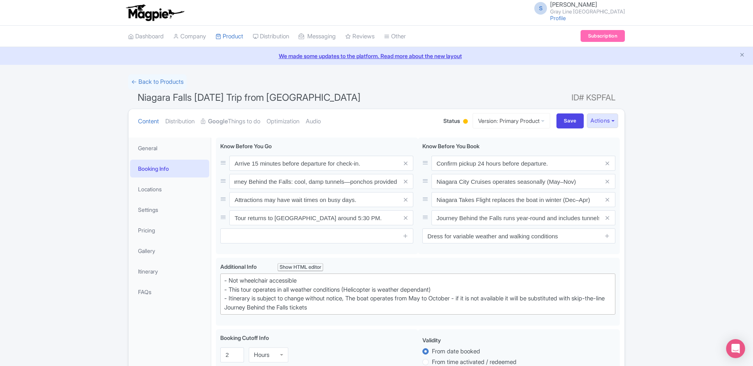
scroll to position [0, 0]
drag, startPoint x: 363, startPoint y: 201, endPoint x: 175, endPoint y: 193, distance: 187.7
paste input "Niagara Takes Flight: indoor 4D motion experience—ideal in winter"
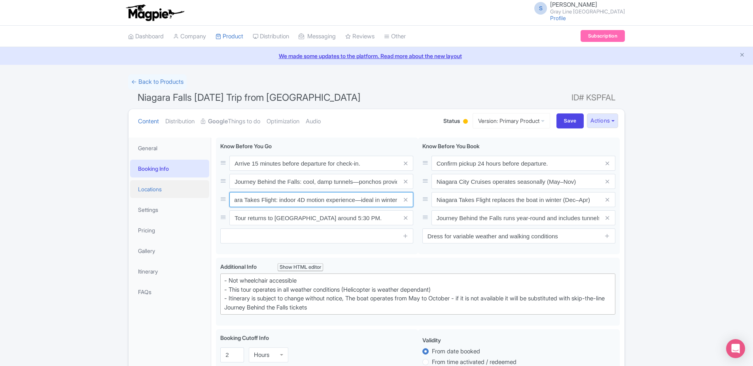
scroll to position [0, 13]
click at [231, 200] on input "Niagara Takes Flight: indoor 4D motion experience—ideal in winter" at bounding box center [321, 199] width 184 height 15
type input "Niagara Takes Flight: indoor 4D motion experience—ideal in winter"
click at [398, 201] on span at bounding box center [406, 199] width 16 height 15
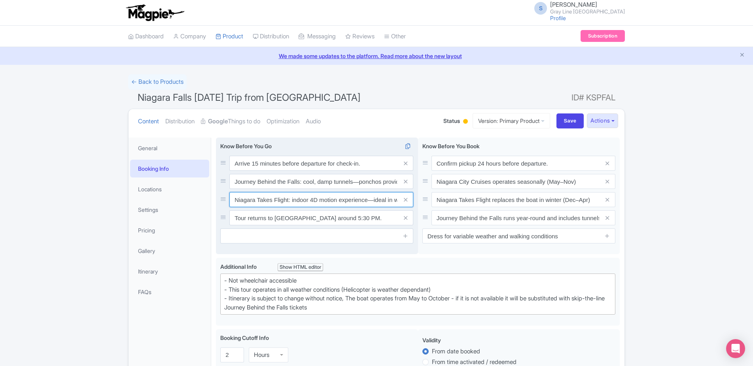
click at [383, 202] on input "Niagara Takes Flight: indoor 4D motion experience—ideal in winter" at bounding box center [321, 199] width 184 height 15
drag, startPoint x: 234, startPoint y: 201, endPoint x: 266, endPoint y: 214, distance: 34.8
click at [235, 201] on input "Niagara Takes Flight: indoor 4D motion experience—ideal in winter" at bounding box center [321, 199] width 184 height 15
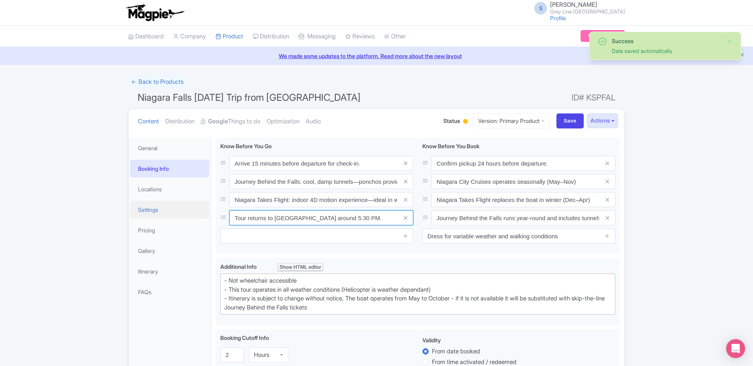
drag, startPoint x: 316, startPoint y: 216, endPoint x: 171, endPoint y: 209, distance: 145.0
paste input "Expect mist near viewing areas—bring waterproof gear"
type input "Expect mist near viewing areas—bring waterproof gear."
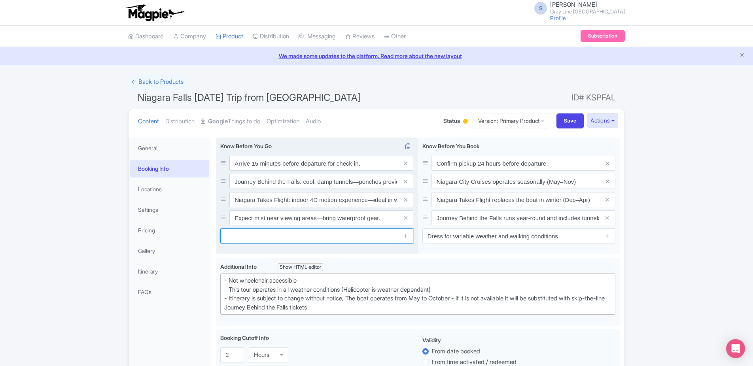
click at [281, 238] on input "text" at bounding box center [316, 236] width 193 height 15
paste input "Bring a camera for photo stops at [GEOGRAPHIC_DATA] and [GEOGRAPHIC_DATA]."
type input "Bring a camera for photo stops at [GEOGRAPHIC_DATA] and [GEOGRAPHIC_DATA]."
click at [405, 237] on icon at bounding box center [406, 236] width 6 height 6
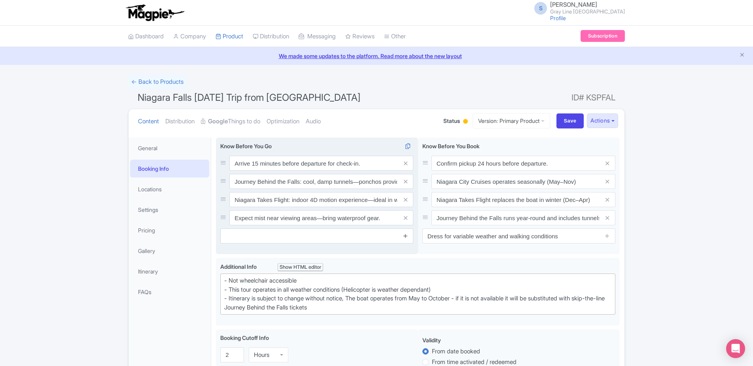
scroll to position [0, 0]
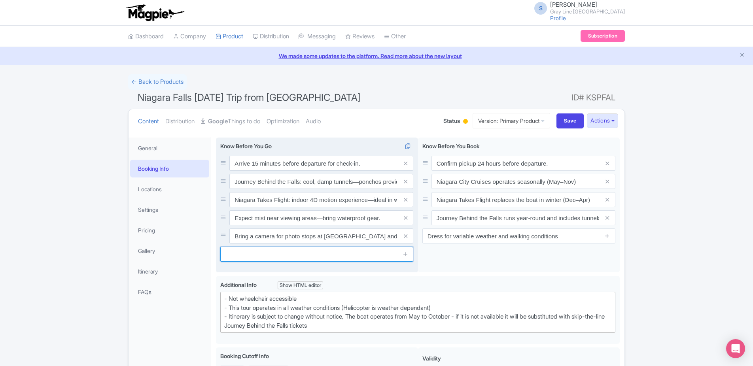
click at [258, 254] on input "text" at bounding box center [316, 254] width 193 height 15
paste input "Tour returns to Toronto around 5:30 PM, traffic-dependent."
type input "Tour returns to Toronto around 5:30 PM, traffic-dependent."
click at [408, 257] on icon at bounding box center [406, 254] width 6 height 6
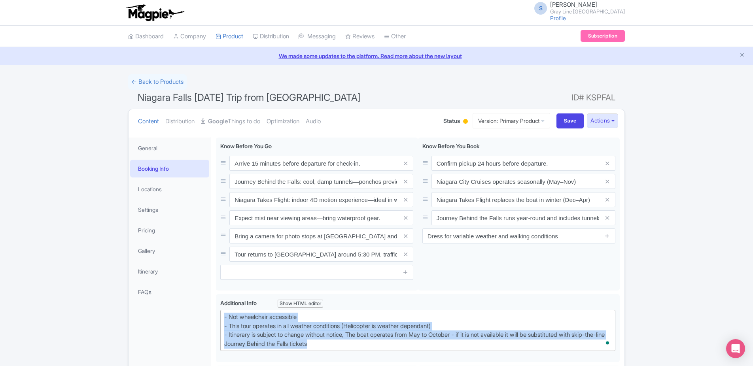
drag, startPoint x: 316, startPoint y: 344, endPoint x: 210, endPoint y: 299, distance: 115.2
paste trix-editor "<strong>Who This Tour is For<br></strong><br></div><div>Perfect for couples, fa…"
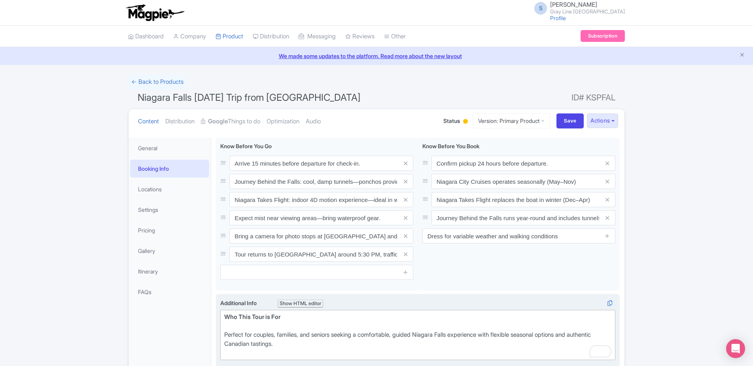
click at [224, 334] on div "Perfect for couples, families, and seniors seeking a comfortable, guided Niagar…" at bounding box center [417, 344] width 387 height 27
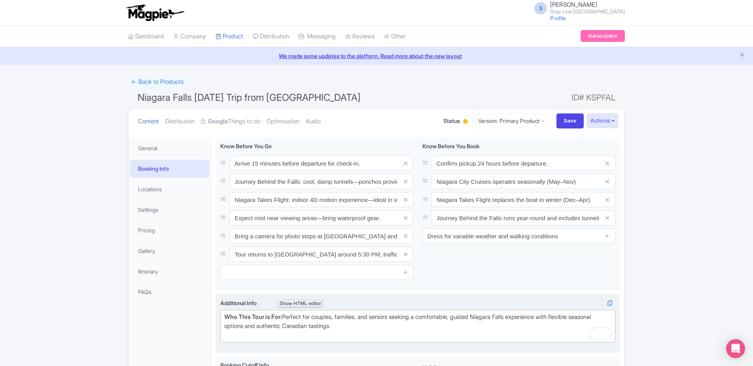
click at [374, 329] on div "Who This Tour is For: Perfect for couples, families, and seniors seeking a comf…" at bounding box center [417, 326] width 387 height 27
paste trix-editor "<div><strong>Who This Tour is For: </strong>Perfect for couples, families, and …"
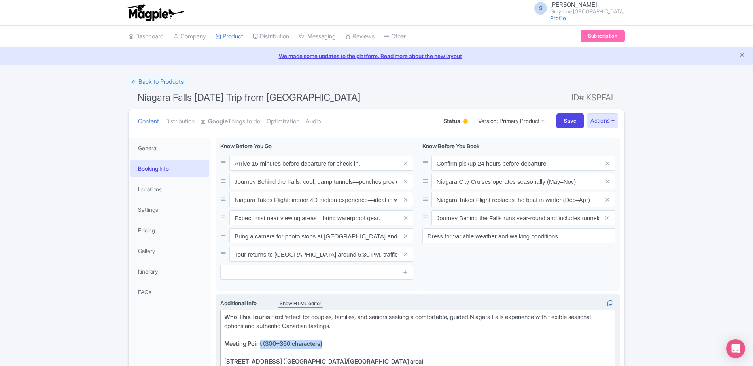
drag, startPoint x: 286, startPoint y: 346, endPoint x: 263, endPoint y: 347, distance: 23.3
click at [263, 347] on div "Who This Tour is For: Perfect for couples, families, and seniors seeking a comf…" at bounding box center [417, 335] width 387 height 45
click at [224, 363] on strong "55 York Street, Toronto, ON M5J 1R7 (Union Station/Scotiabank Arena area)" at bounding box center [323, 362] width 199 height 8
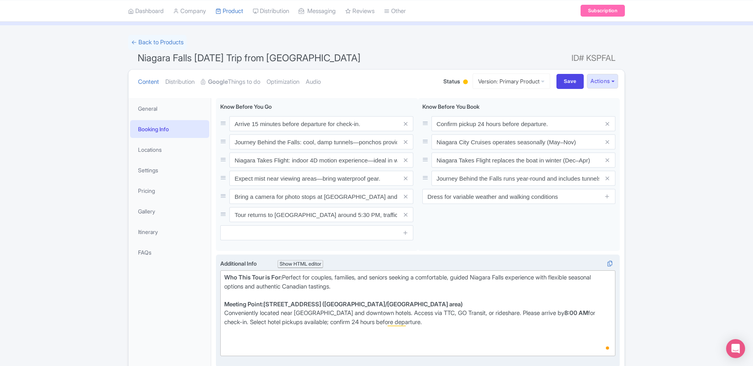
scroll to position [45, 0]
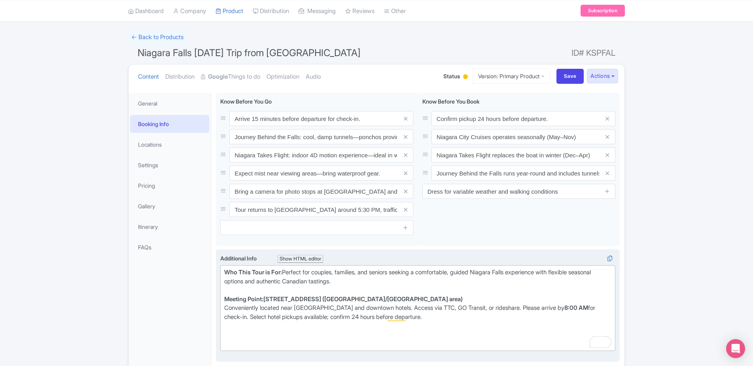
click at [474, 319] on div "Who This Tour is For: Perfect for couples, families, and seniors seeking a comf…" at bounding box center [417, 299] width 387 height 63
click at [577, 308] on strong "8:00 AM" at bounding box center [577, 308] width 24 height 8
click at [444, 319] on div "Who This Tour is For: Perfect for couples, families, and seniors seeking a comf…" at bounding box center [417, 299] width 387 height 63
drag, startPoint x: 424, startPoint y: 317, endPoint x: 252, endPoint y: 316, distance: 172.1
click at [252, 316] on div "Who This Tour is For: Perfect for couples, families, and seniors seeking a comf…" at bounding box center [417, 299] width 387 height 63
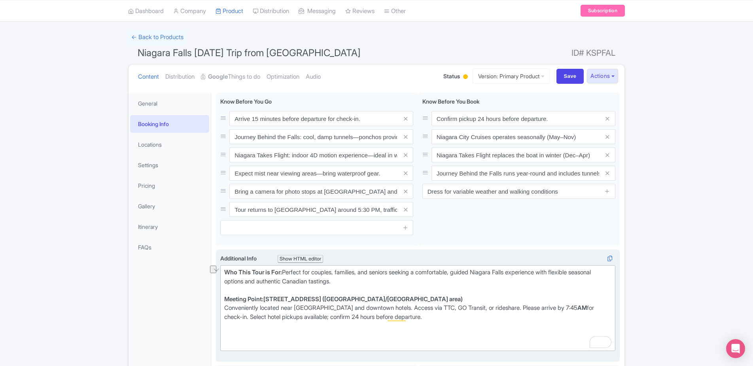
click at [292, 327] on div "Who This Tour is For: Perfect for couples, families, and seniors seeking a comf…" at bounding box center [417, 299] width 387 height 63
drag, startPoint x: 447, startPoint y: 322, endPoint x: 250, endPoint y: 318, distance: 197.1
click at [250, 318] on div "Who This Tour is For: Perfect for couples, families, and seniors seeking a comf…" at bounding box center [417, 299] width 387 height 63
type trix-editor "<div><strong>Who This Tour is For: </strong>Perfect for couples, families, and …"
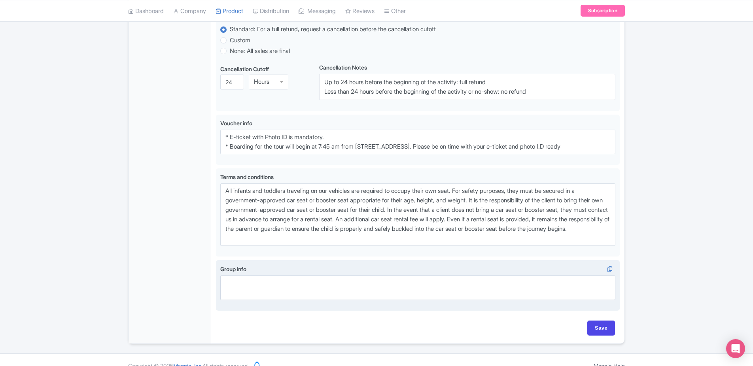
scroll to position [525, 0]
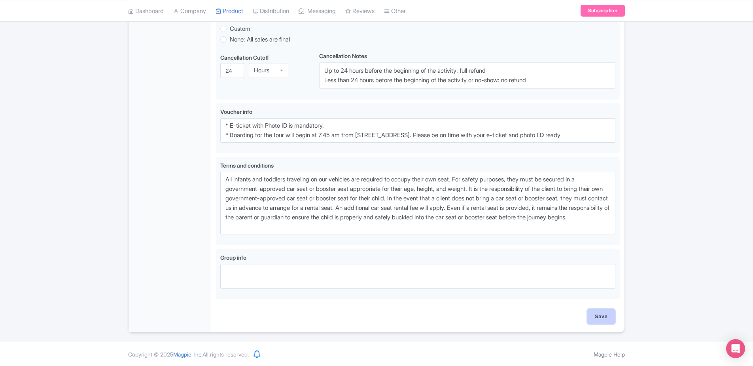
click at [595, 312] on input "Save" at bounding box center [602, 316] width 28 height 15
type input "Saving..."
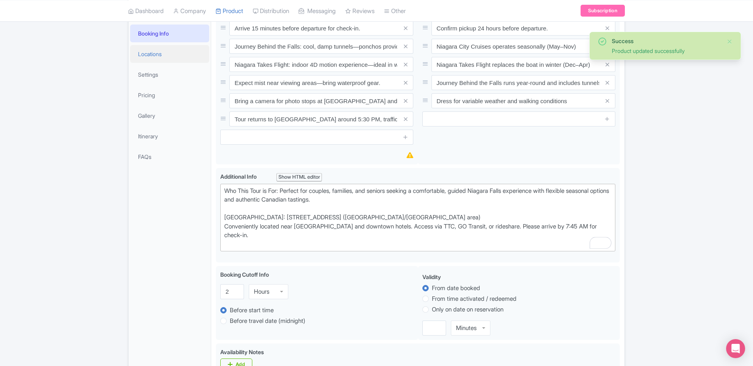
click at [173, 62] on link "Locations" at bounding box center [169, 54] width 79 height 18
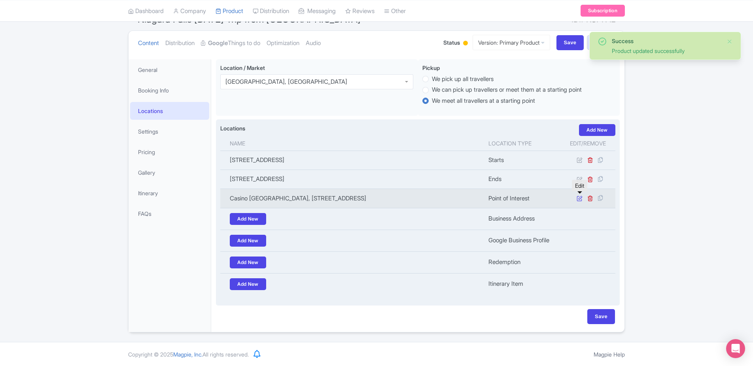
click at [580, 199] on icon at bounding box center [580, 198] width 6 height 6
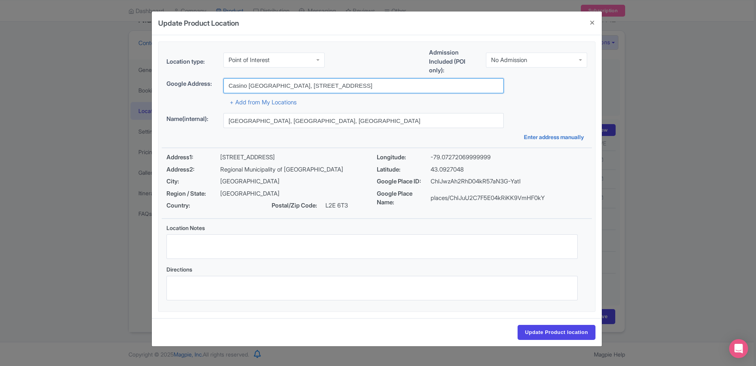
click at [284, 79] on input "Casino Niagara, 5705 Falls Ave, Niagara Falls, ON, Canada" at bounding box center [364, 85] width 281 height 15
click at [286, 87] on input "Casino Niagara, 5705 Falls Ave, Niagara Falls, ON, Canada" at bounding box center [364, 85] width 281 height 15
drag, startPoint x: 381, startPoint y: 91, endPoint x: 196, endPoint y: 94, distance: 184.8
click at [196, 94] on div "Google place ChIJwzAh2RhD04kR57aN3G-YatI Google Address: Casino Niagara, 5705 F…" at bounding box center [377, 92] width 430 height 29
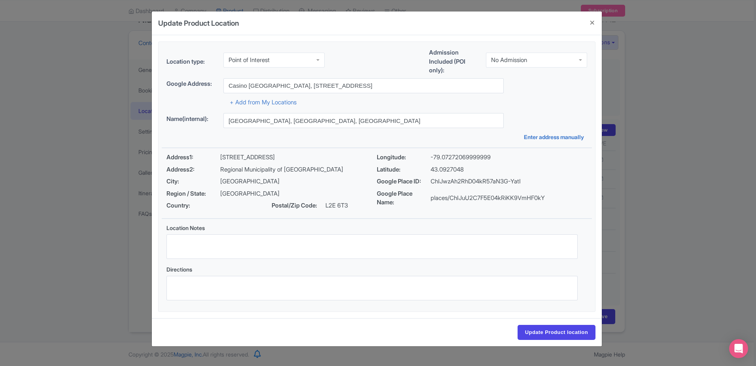
click at [225, 76] on div "Location type: Point of Interest Point of Interest Admission Included (POI only…" at bounding box center [377, 63] width 430 height 30
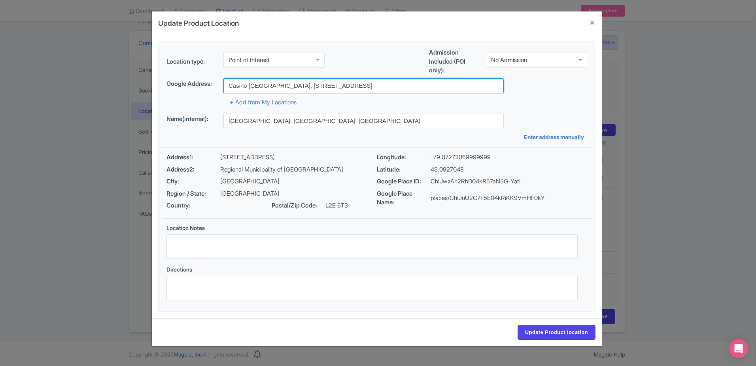
click at [233, 80] on input "Casino Niagara, 5705 Falls Ave, Niagara Falls, ON, Canada" at bounding box center [364, 85] width 281 height 15
click at [243, 87] on input "Casino Niagara, 5705 Falls Ave, Niagara Falls, ON, Canada" at bounding box center [364, 85] width 281 height 15
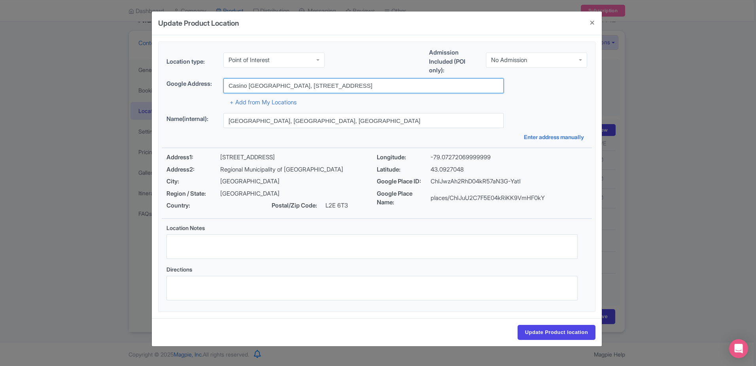
click at [243, 87] on input "Casino Niagara, 5705 Falls Ave, Niagara Falls, ON, Canada" at bounding box center [364, 85] width 281 height 15
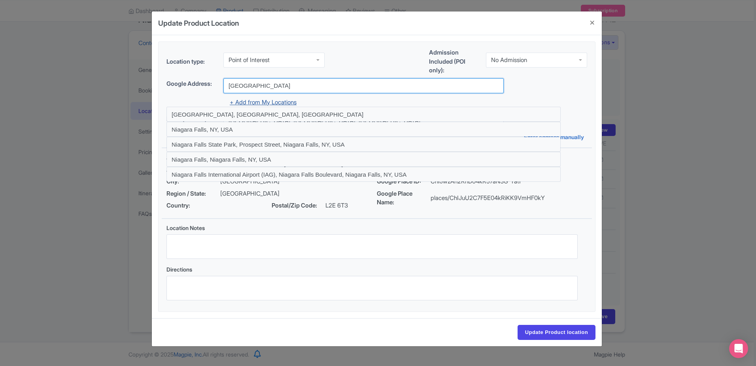
type input "Niagara Falls, ON, Canada"
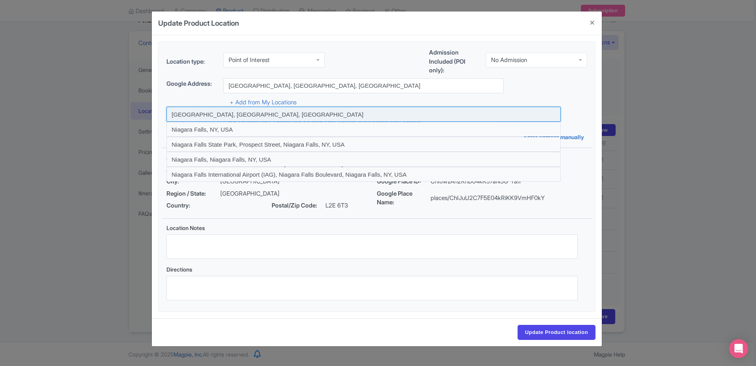
click at [252, 118] on input at bounding box center [364, 114] width 394 height 15
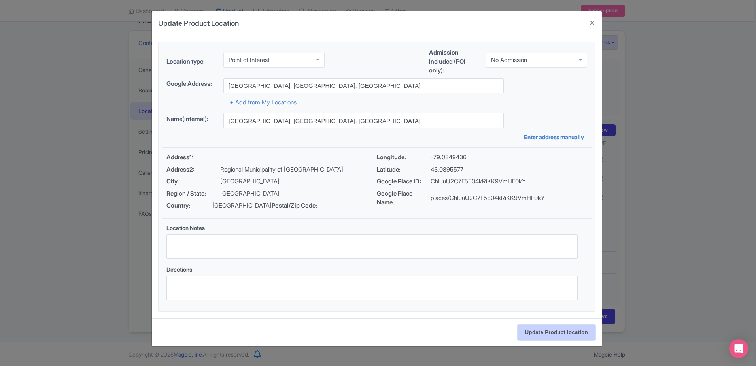
click at [560, 338] on input "Update Product location" at bounding box center [557, 332] width 78 height 15
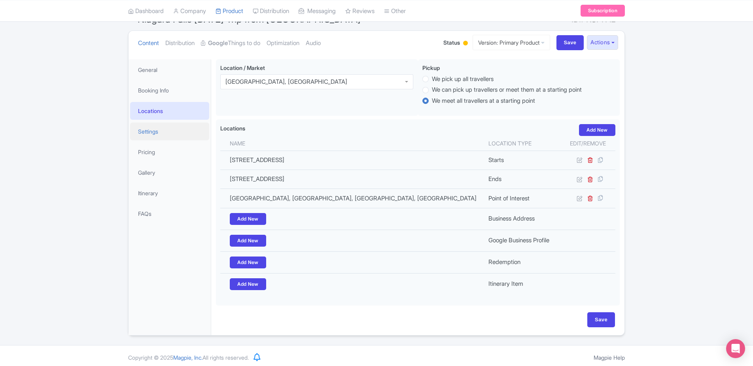
click at [150, 133] on link "Settings" at bounding box center [169, 132] width 79 height 18
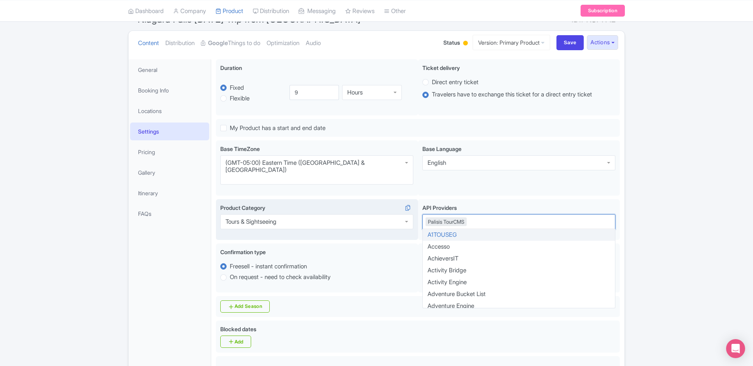
drag, startPoint x: 475, startPoint y: 209, endPoint x: 385, endPoint y: 209, distance: 90.2
click at [385, 209] on div "Tours & Sightseeing Product Category Tours & Sightseeing Tours & Sightseeing AP…" at bounding box center [418, 221] width 404 height 44
type input "b"
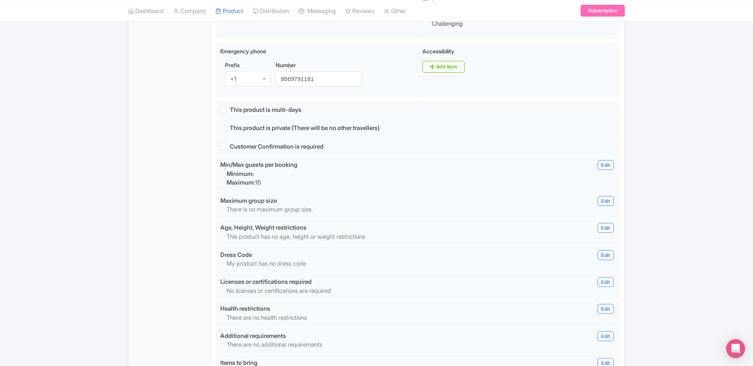
scroll to position [690, 0]
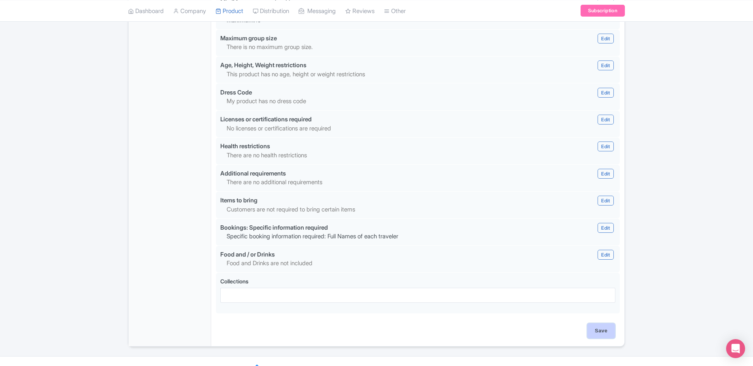
click at [611, 324] on input "Save" at bounding box center [602, 331] width 28 height 15
type input "Update Product"
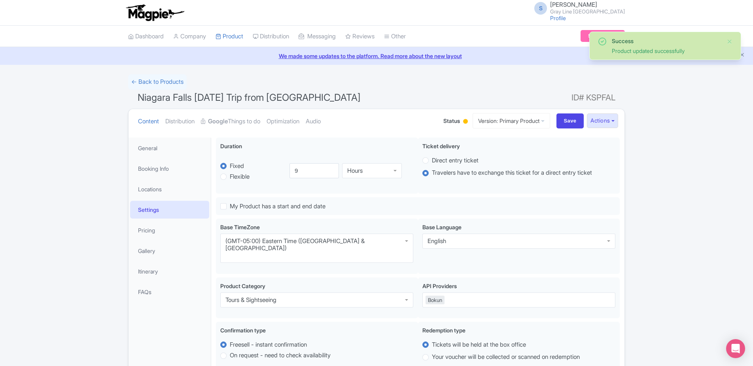
scroll to position [138, 0]
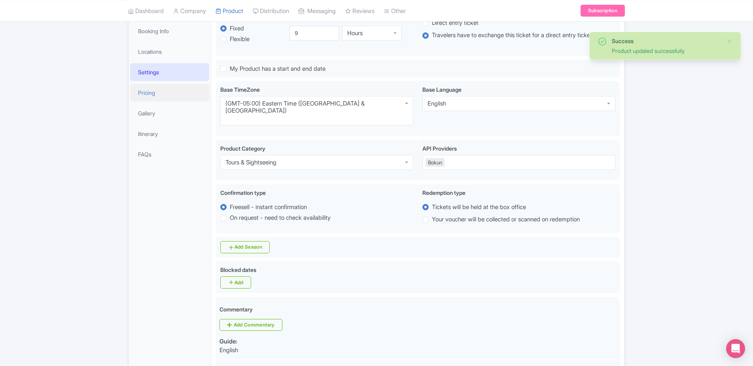
click at [157, 97] on link "Pricing" at bounding box center [169, 93] width 79 height 18
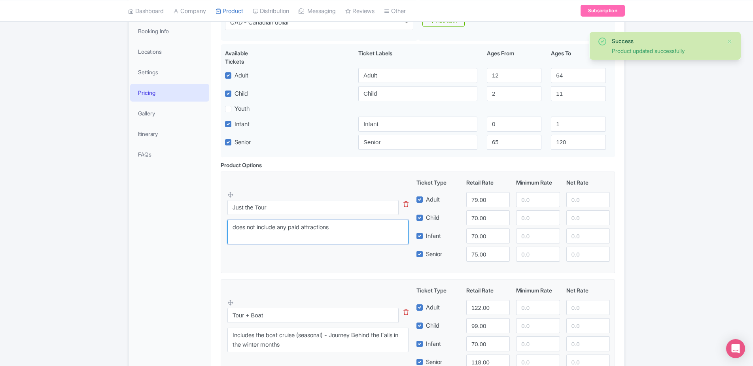
click at [353, 229] on textarea "does not include any paid attractions" at bounding box center [318, 232] width 181 height 25
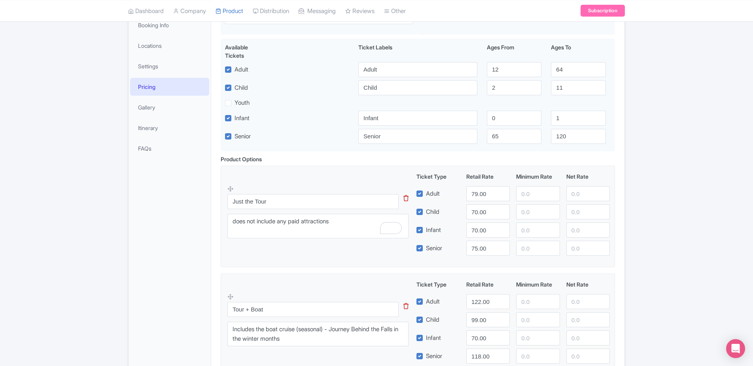
scroll to position [142, 0]
paste textarea "Free Time to Explore On Your Own"
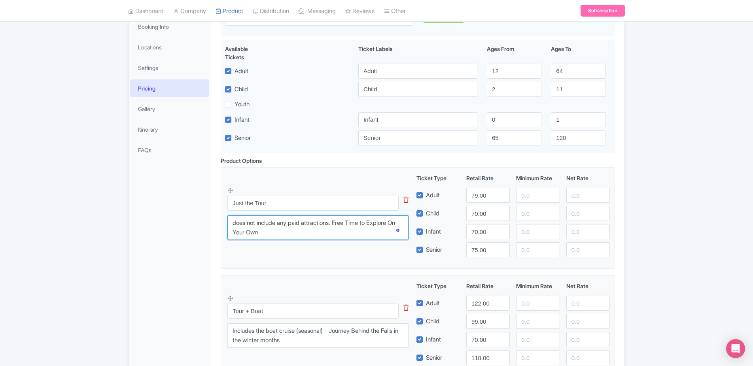
click at [342, 223] on textarea "does not include any paid attractions" at bounding box center [318, 228] width 181 height 25
click at [235, 220] on textarea "does not include any paid attractions" at bounding box center [318, 228] width 181 height 25
click at [335, 221] on textarea "does not include any paid attractions" at bounding box center [318, 228] width 181 height 25
click at [261, 229] on textarea "does not include any paid attractions" at bounding box center [318, 228] width 181 height 25
click at [275, 230] on textarea "does not include any paid attractions" at bounding box center [318, 228] width 181 height 25
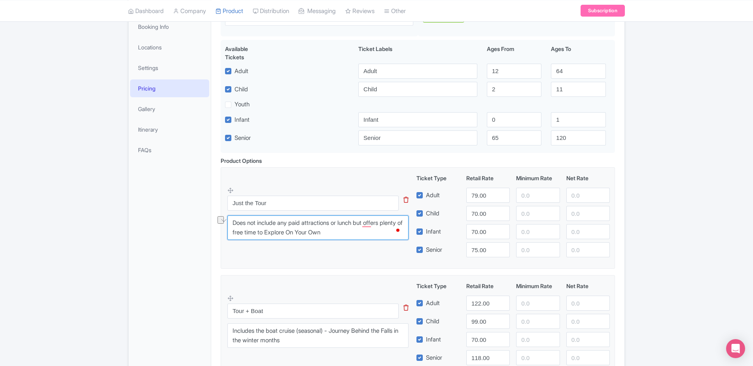
drag, startPoint x: 349, startPoint y: 234, endPoint x: 294, endPoint y: 235, distance: 55.0
click at [294, 235] on textarea "does not include any paid attractions" at bounding box center [318, 228] width 181 height 25
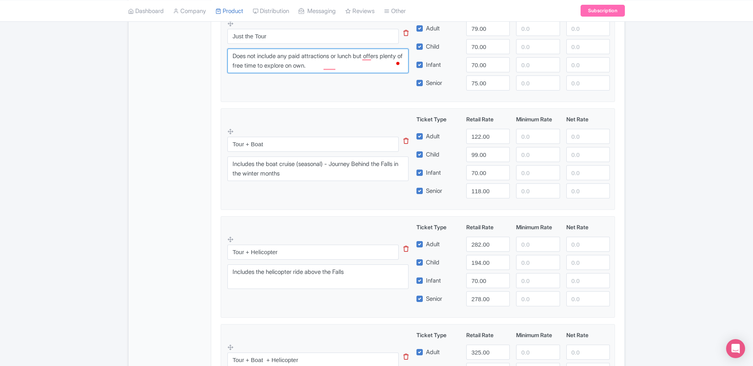
scroll to position [309, 0]
type textarea "Does not include any paid attractions or lunch but offers plenty of free time t…"
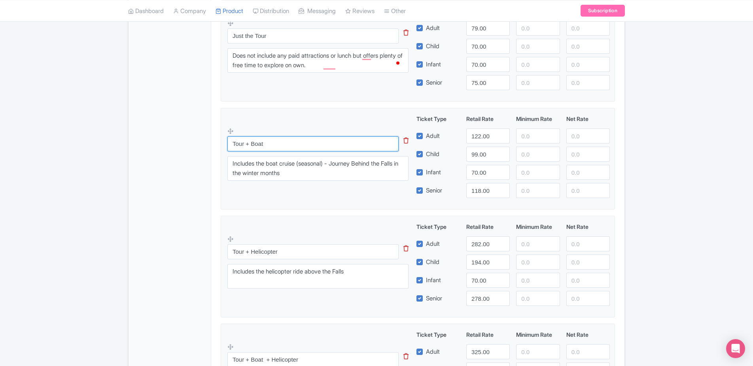
click at [280, 144] on input "Tour + Boat" at bounding box center [313, 144] width 171 height 15
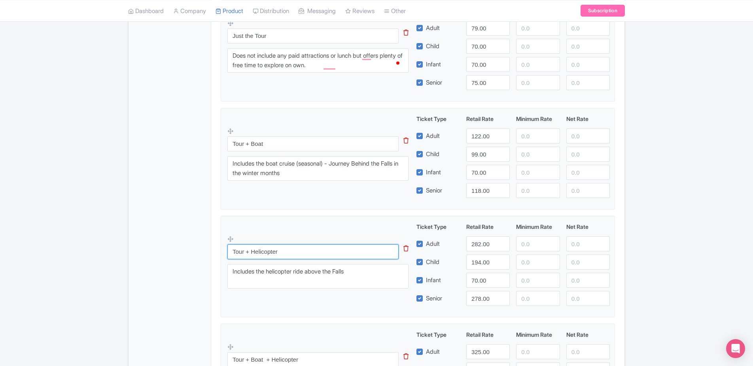
click at [293, 255] on input "Tour + Helicopter" at bounding box center [313, 252] width 171 height 15
type input "Tour + Boat + Journey Behind the Falls"
drag, startPoint x: 350, startPoint y: 274, endPoint x: 250, endPoint y: 278, distance: 99.8
click at [268, 276] on textarea "Includes the helicopter ride above the Falls" at bounding box center [318, 276] width 181 height 25
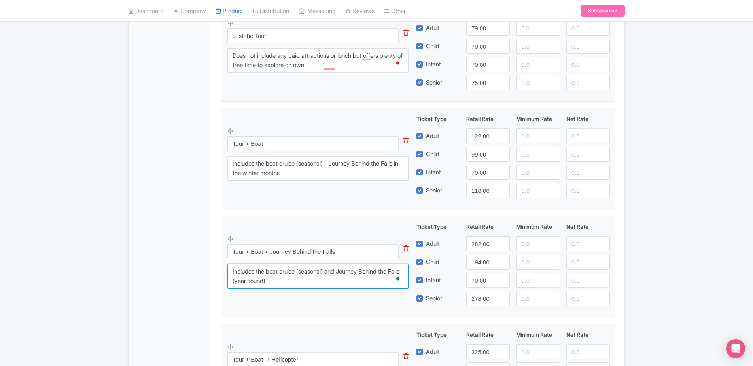
type textarea "Includes the boat cruise (seasonal) and Journey Behind the Falls (year-round)"
drag, startPoint x: 337, startPoint y: 163, endPoint x: 342, endPoint y: 171, distance: 9.1
click at [342, 171] on textarea "Includes the boat cruise (seasonal) - Journey Behind the Falls in the winter mo…" at bounding box center [318, 168] width 181 height 25
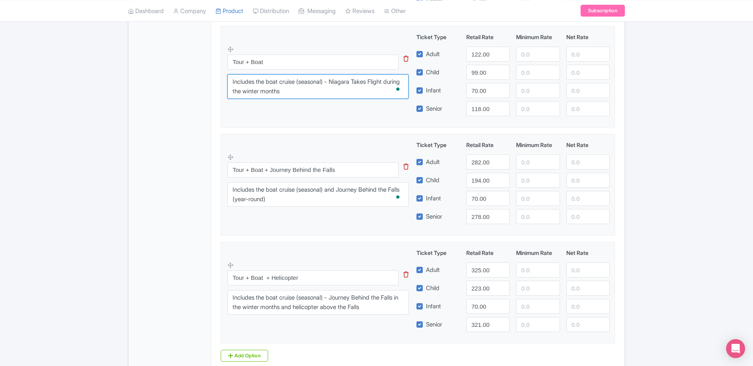
scroll to position [397, 0]
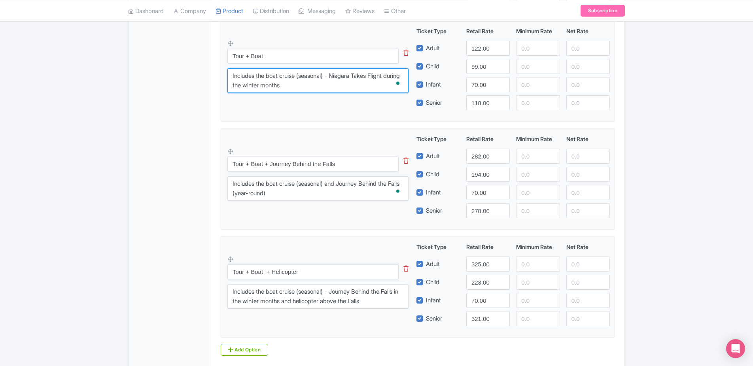
drag, startPoint x: 291, startPoint y: 87, endPoint x: 282, endPoint y: 87, distance: 8.3
click at [282, 87] on textarea "Includes the boat cruise (seasonal) - Journey Behind the Falls in the winter mo…" at bounding box center [318, 80] width 181 height 25
click at [303, 103] on div "Tour + Boat This tip has not data. Code: tip_option_name Includes the boat crui…" at bounding box center [418, 68] width 381 height 83
drag, startPoint x: 313, startPoint y: 86, endPoint x: 226, endPoint y: 70, distance: 88.6
click at [226, 70] on fieldset "Tour + Boat This tip has not data. Code: tip_option_name Includes the boat crui…" at bounding box center [418, 71] width 394 height 102
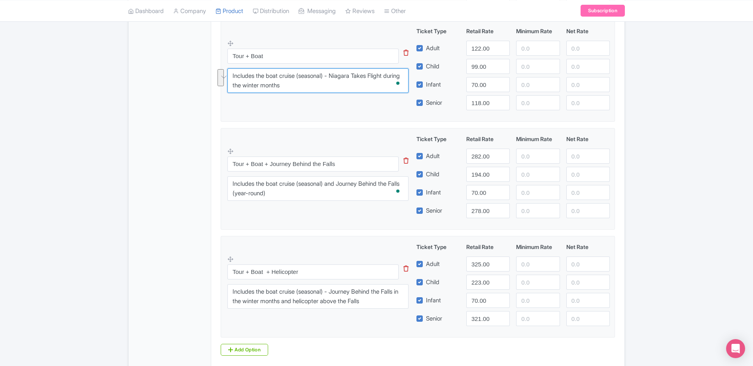
paste textarea "Niagara City Cruises (May–Nov) or Niagara Takes Flight (Dec–Apr)."
type textarea "Includes Niagara City Cruises (May–Nov) or Niagara Takes Flight (Dec–Apr)."
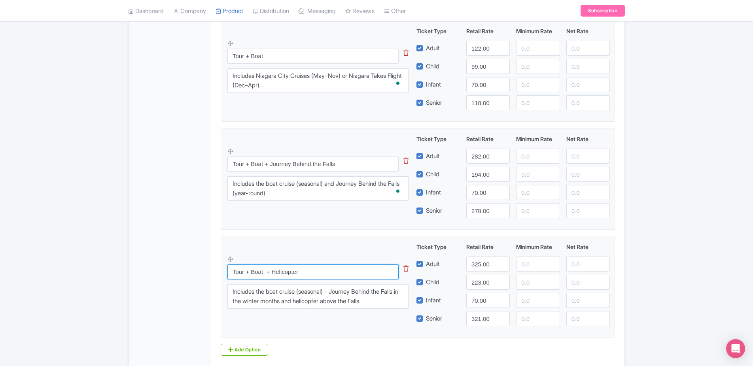
drag, startPoint x: 298, startPoint y: 275, endPoint x: 186, endPoint y: 263, distance: 112.2
click at [186, 263] on div "General Booking Info Locations Settings Pricing Gallery Itinerary FAQs Arrive 1…" at bounding box center [377, 64] width 496 height 656
paste input "All-Inclusive"
type input "All-Inclusive"
drag, startPoint x: 383, startPoint y: 304, endPoint x: 231, endPoint y: 274, distance: 154.8
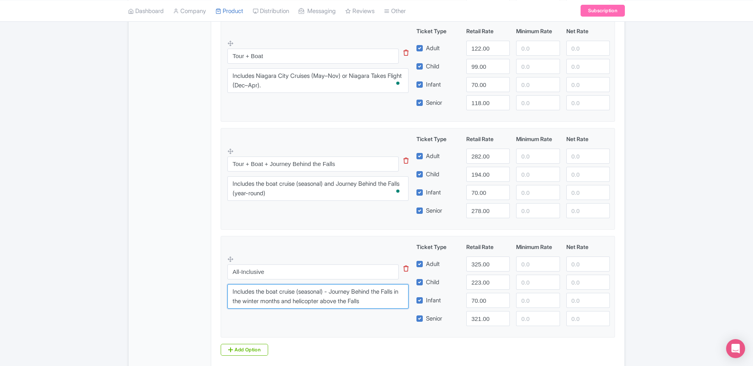
click at [231, 274] on div "All-Inclusive This tip has not data. Code: tip_option_name Includes the boat cr…" at bounding box center [323, 285] width 191 height 58
paste textarea "both attractions plus a Canadian-themed 3-course lunch with tastings."
type textarea "Includes both attractions plus a Canadian-themed 3-course lunch with tastings."
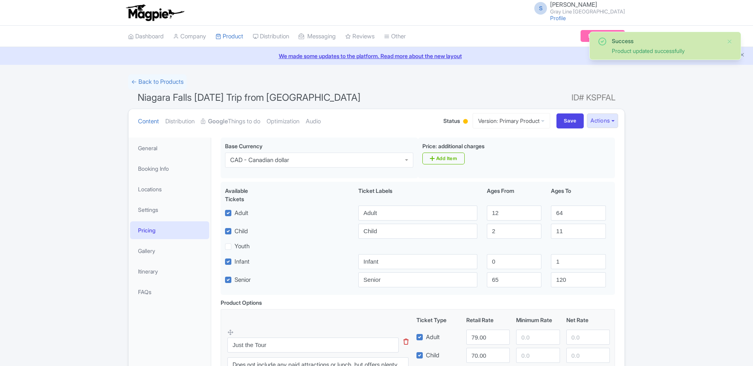
scroll to position [138, 0]
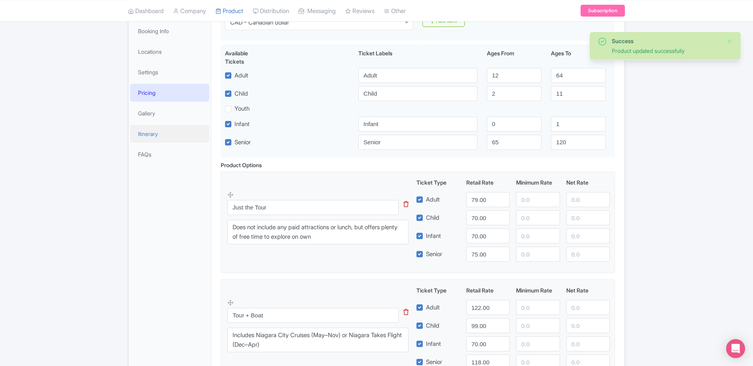
click at [153, 133] on link "Itinerary" at bounding box center [169, 134] width 79 height 18
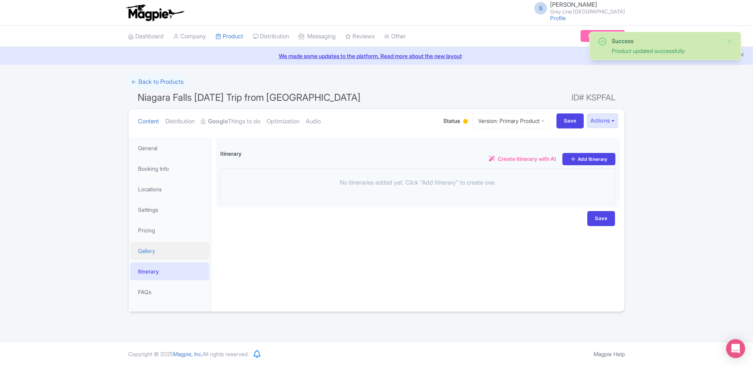
click at [182, 256] on link "Gallery" at bounding box center [169, 251] width 79 height 18
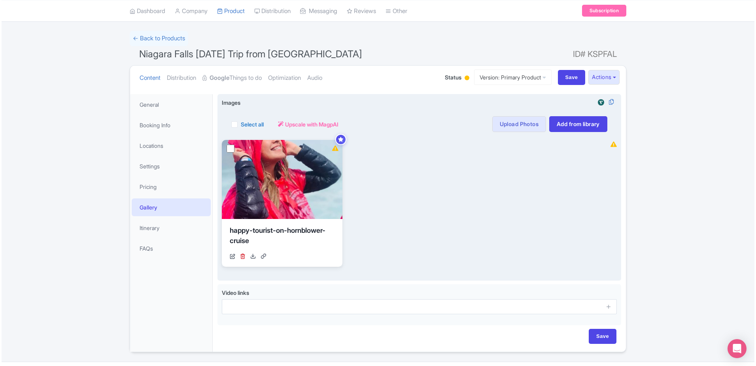
scroll to position [60, 0]
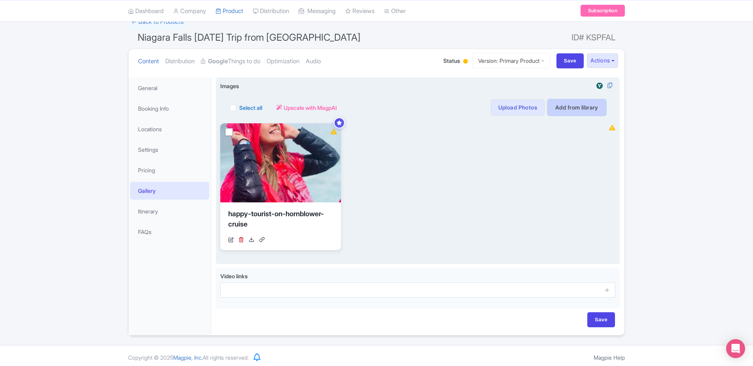
click at [563, 110] on link "Add from library" at bounding box center [577, 108] width 58 height 16
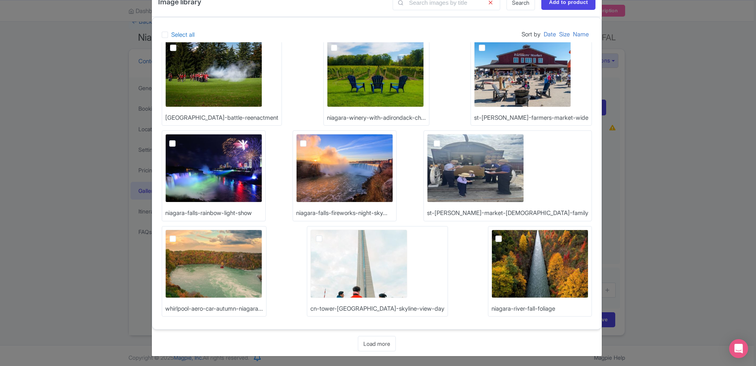
scroll to position [25, 0]
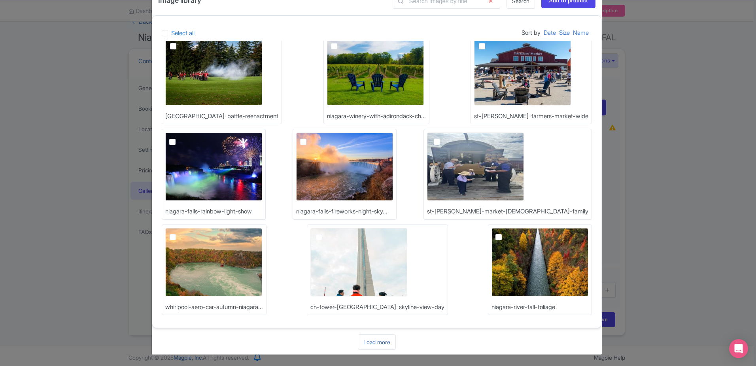
click at [377, 342] on link "Load more" at bounding box center [377, 342] width 38 height 15
click at [166, 236] on img at bounding box center [213, 262] width 97 height 68
click at [179, 233] on input "checkbox" at bounding box center [181, 230] width 5 height 5
checkbox input "true"
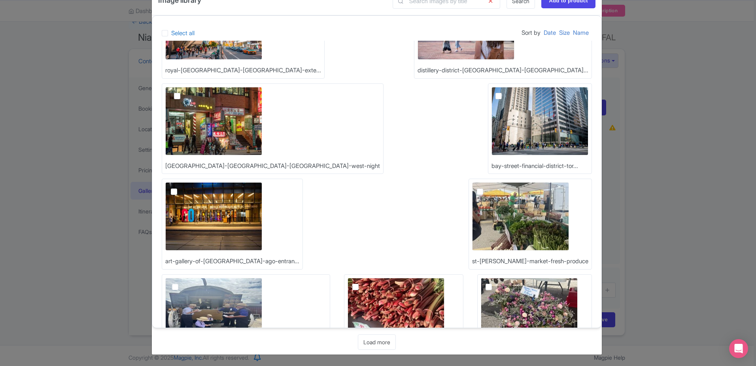
scroll to position [495, 0]
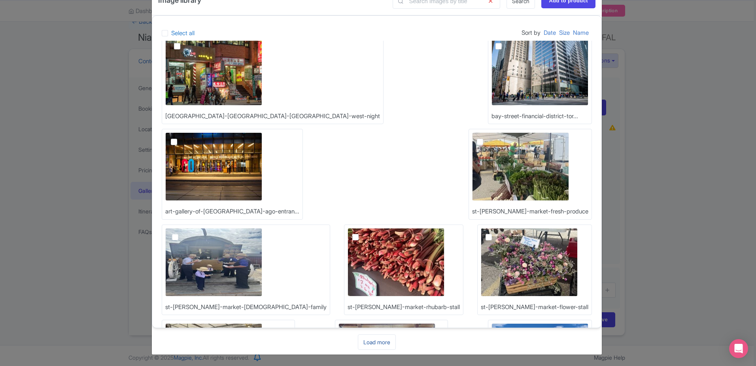
click at [373, 335] on link "Load more" at bounding box center [377, 342] width 38 height 15
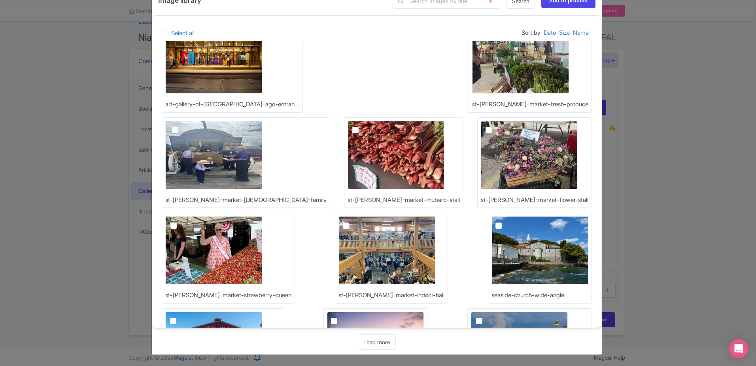
scroll to position [781, 0]
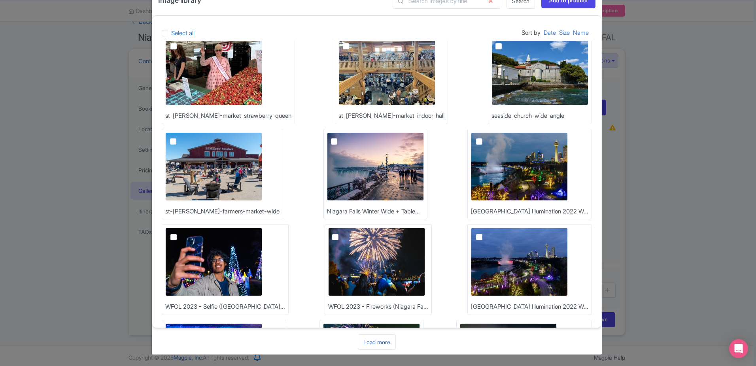
click at [379, 347] on link "Load more" at bounding box center [377, 342] width 38 height 15
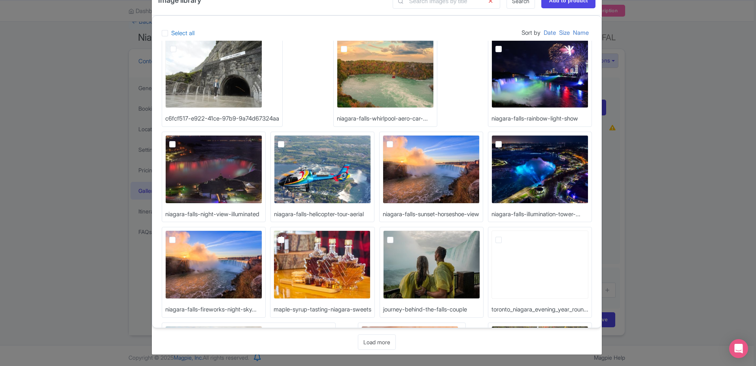
scroll to position [1164, 0]
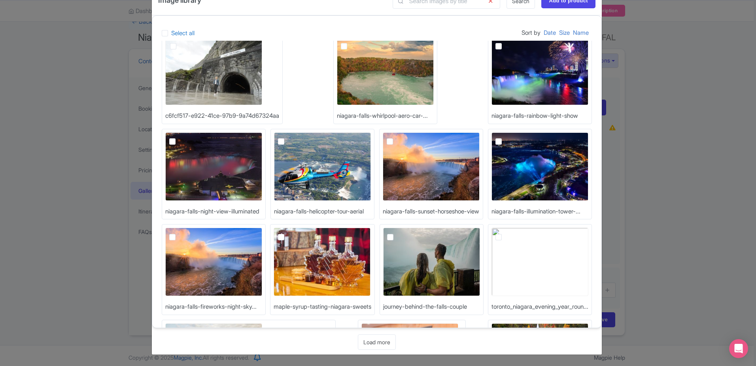
click at [182, 328] on label at bounding box center [182, 328] width 0 height 0
click at [187, 324] on input "checkbox" at bounding box center [184, 326] width 5 height 5
checkbox input "true"
click at [397, 233] on label at bounding box center [397, 233] width 0 height 0
click at [402, 228] on input "checkbox" at bounding box center [399, 230] width 5 height 5
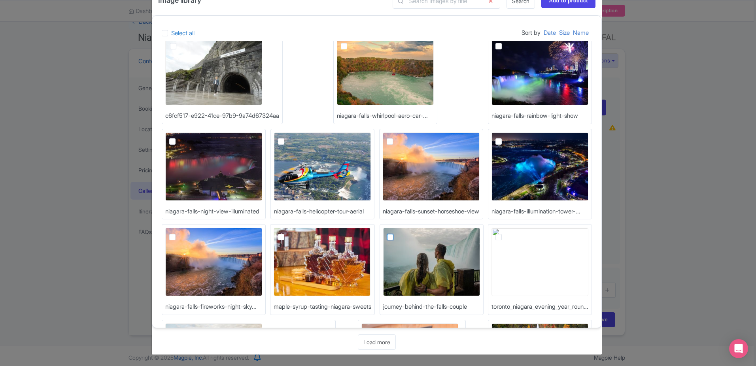
checkbox input "true"
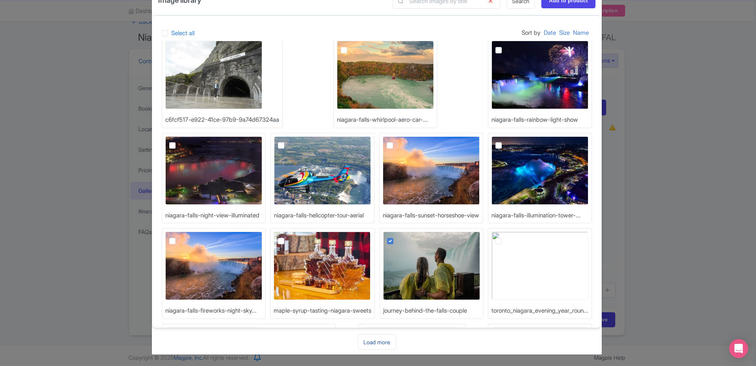
click at [374, 342] on link "Load more" at bounding box center [377, 342] width 38 height 15
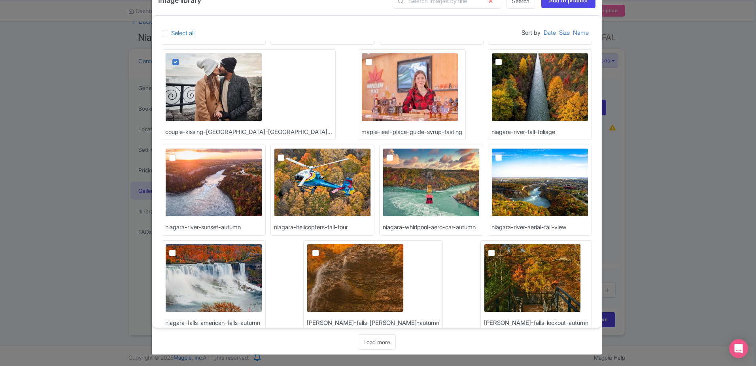
scroll to position [1450, 0]
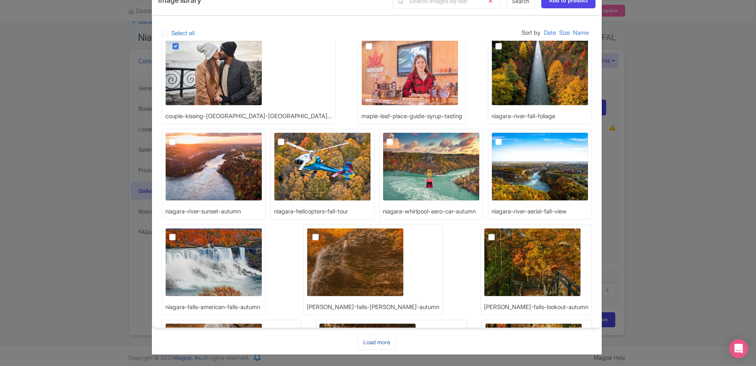
click at [384, 340] on link "Load more" at bounding box center [377, 342] width 38 height 15
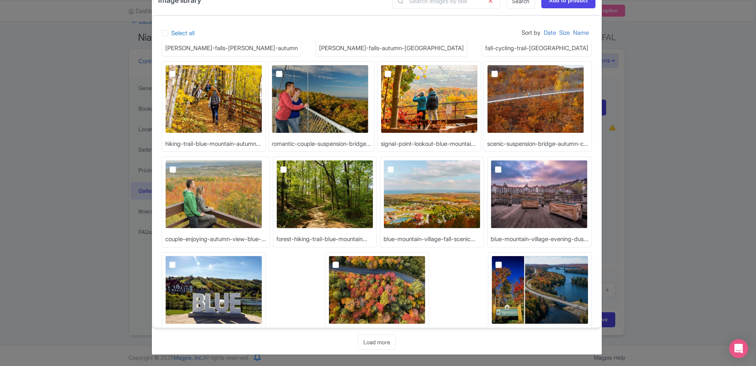
scroll to position [1832, 0]
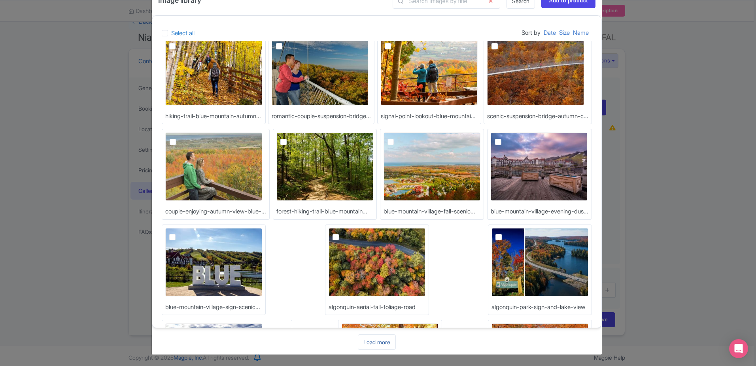
click at [379, 343] on link "Load more" at bounding box center [377, 342] width 38 height 15
checkbox input "true"
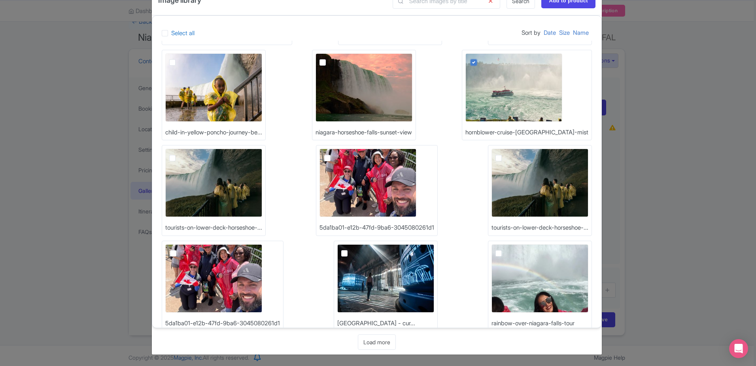
scroll to position [2201, 0]
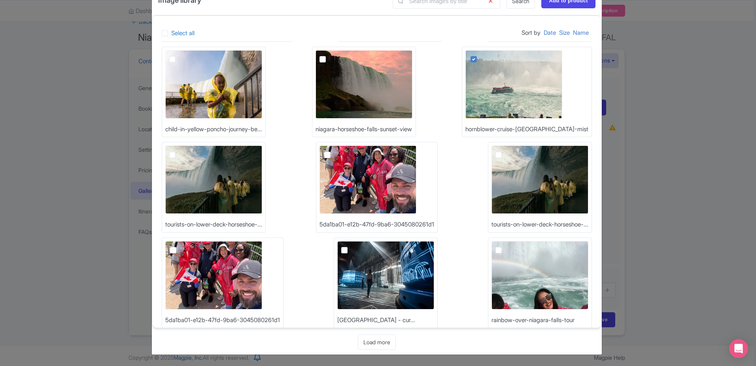
click at [179, 341] on label at bounding box center [179, 341] width 0 height 0
click at [179, 337] on input "checkbox" at bounding box center [181, 339] width 5 height 5
checkbox input "true"
click at [368, 345] on link "Load more" at bounding box center [377, 342] width 38 height 15
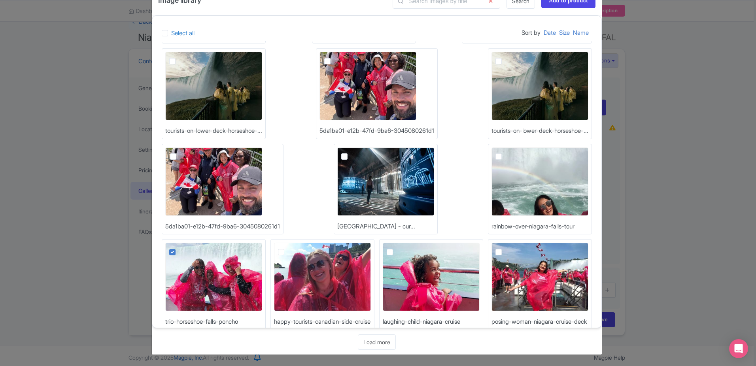
scroll to position [2296, 0]
click at [396, 247] on label at bounding box center [396, 247] width 0 height 0
click at [402, 243] on input "checkbox" at bounding box center [398, 245] width 5 height 5
checkbox input "true"
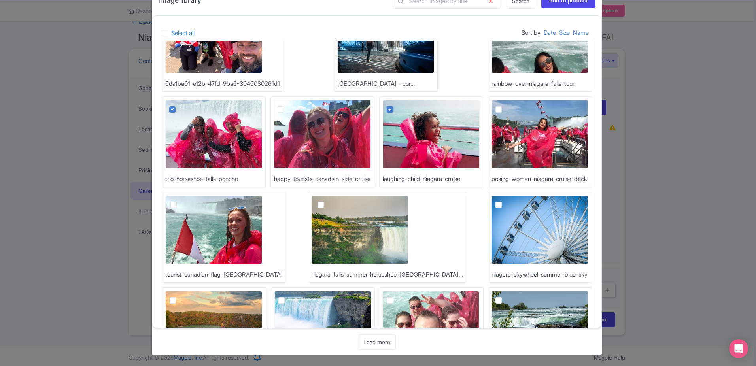
scroll to position [2440, 0]
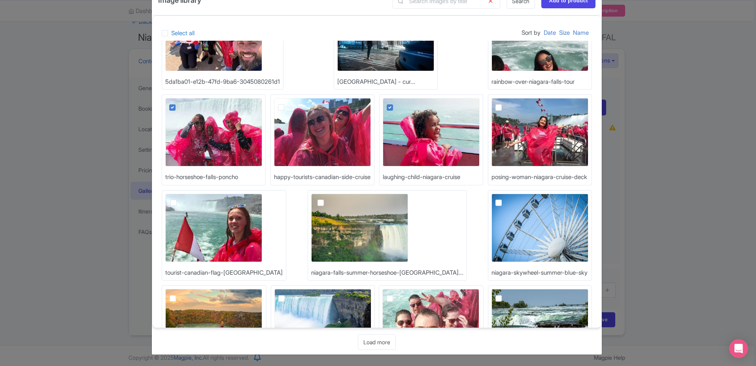
click at [396, 294] on label at bounding box center [396, 294] width 0 height 0
click at [396, 289] on input "checkbox" at bounding box center [398, 291] width 5 height 5
checkbox input "true"
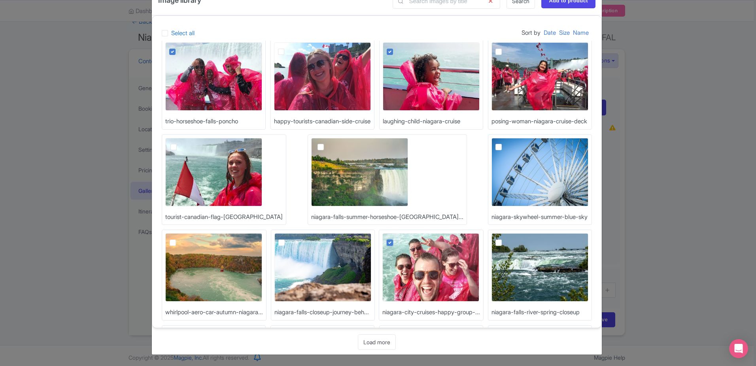
scroll to position [2501, 0]
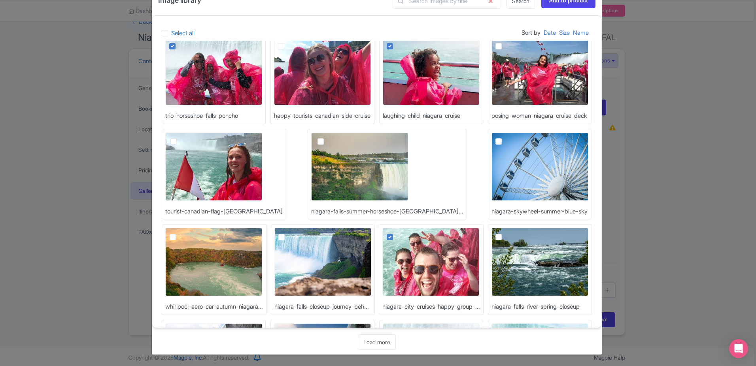
click at [288, 328] on label at bounding box center [288, 328] width 0 height 0
click at [288, 324] on input "checkbox" at bounding box center [290, 326] width 5 height 5
checkbox input "true"
click at [552, 2] on input "Add to product" at bounding box center [569, 0] width 54 height 15
type input "Adding..."
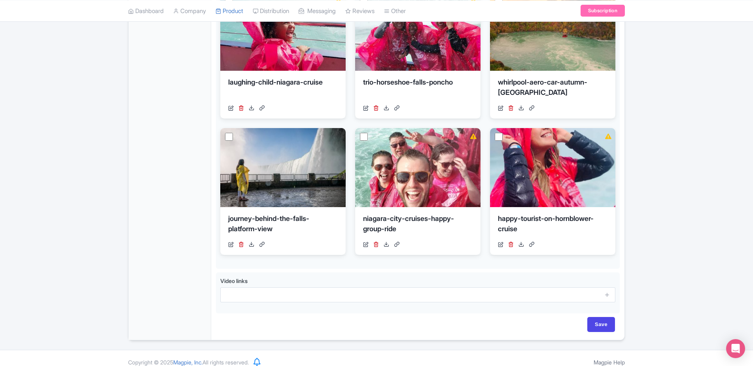
scroll to position [332, 0]
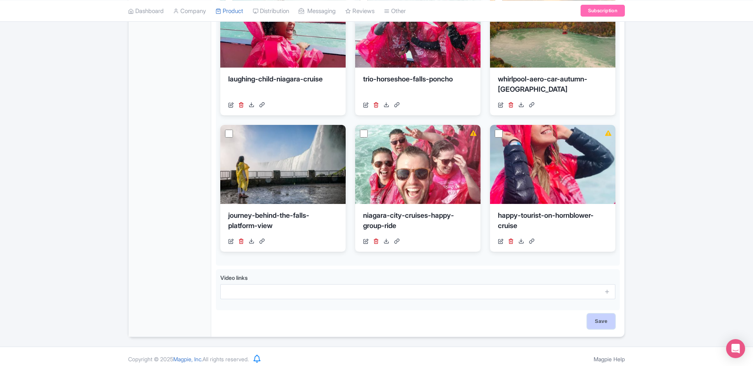
click at [598, 326] on input "Save" at bounding box center [602, 321] width 28 height 15
type input "Saving..."
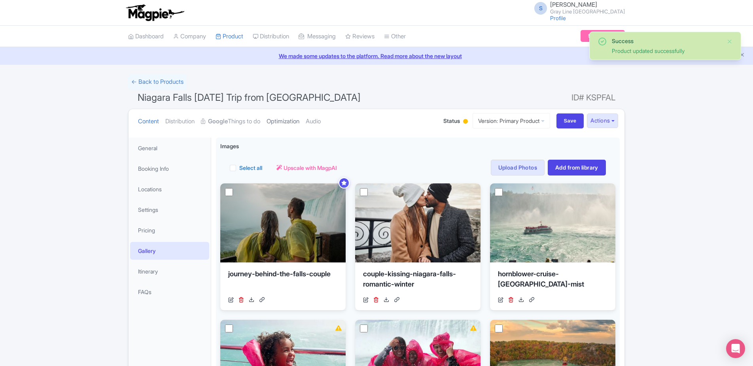
click at [300, 119] on link "Optimization" at bounding box center [283, 121] width 33 height 25
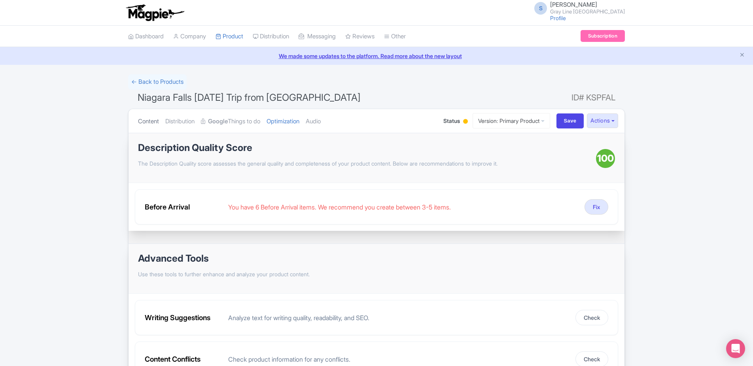
click at [150, 121] on link "Content" at bounding box center [148, 121] width 21 height 25
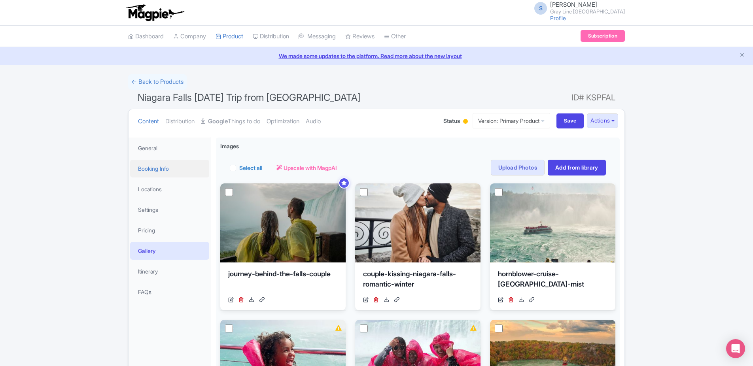
click at [158, 169] on link "Booking Info" at bounding box center [169, 169] width 79 height 18
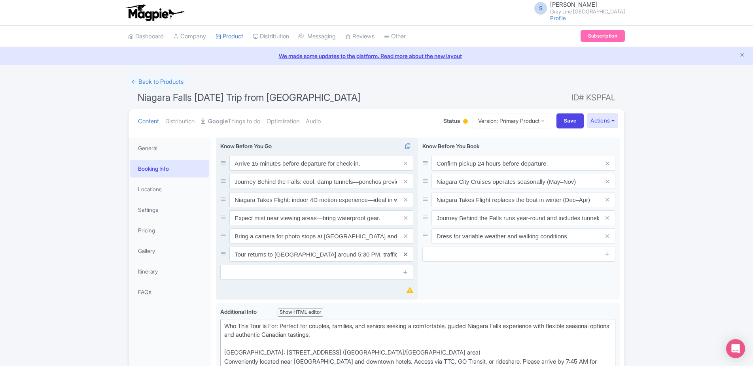
click at [407, 256] on icon at bounding box center [406, 255] width 4 height 6
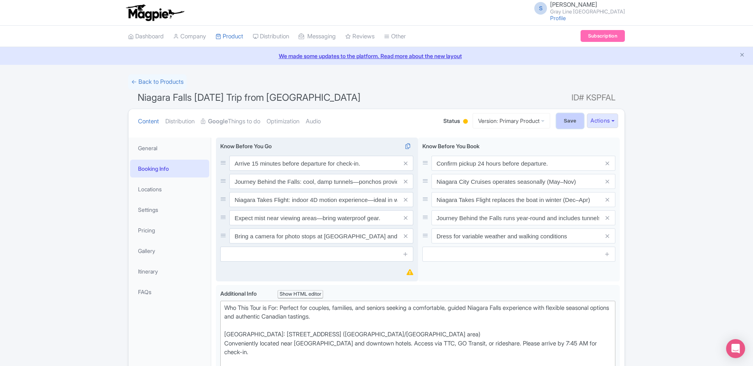
click at [561, 123] on input "Save" at bounding box center [571, 121] width 28 height 15
type input "Saving..."
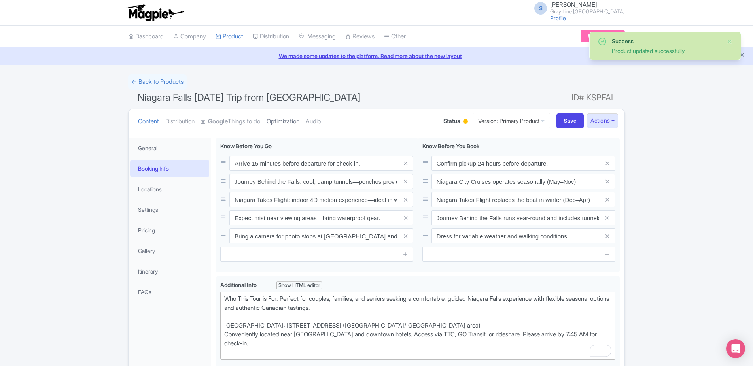
click at [295, 126] on link "Optimization" at bounding box center [283, 121] width 33 height 25
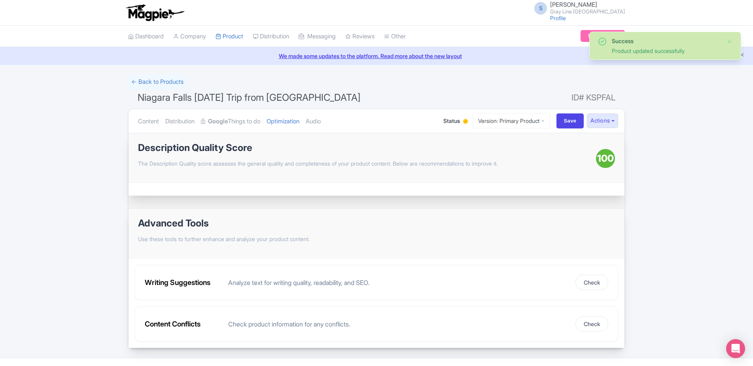
click at [645, 180] on div "Success Product updated successfully ← Back to Products [GEOGRAPHIC_DATA] [DATE…" at bounding box center [376, 211] width 753 height 274
